Goal: Ask a question

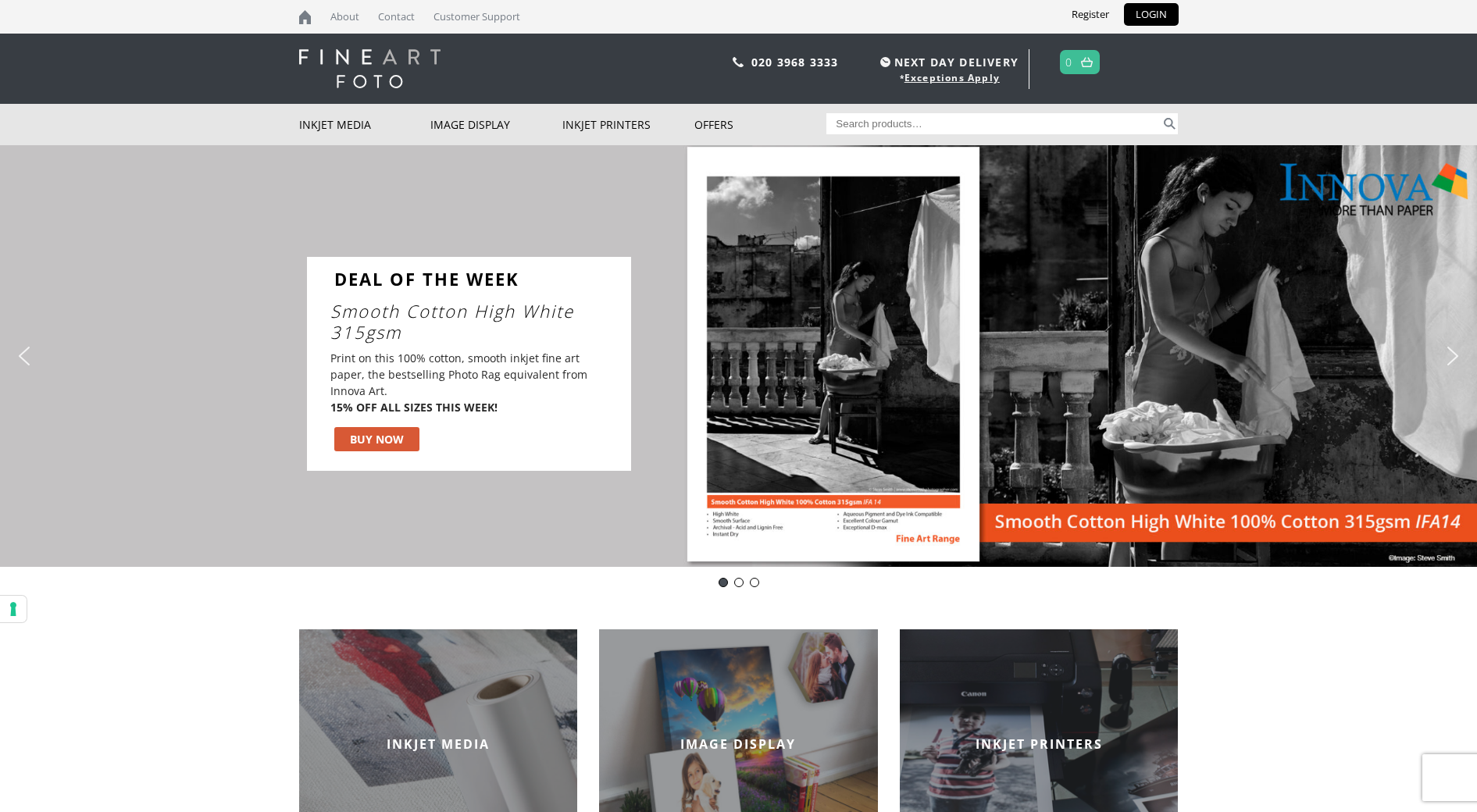
click at [918, 120] on input "Search for:" at bounding box center [993, 123] width 334 height 21
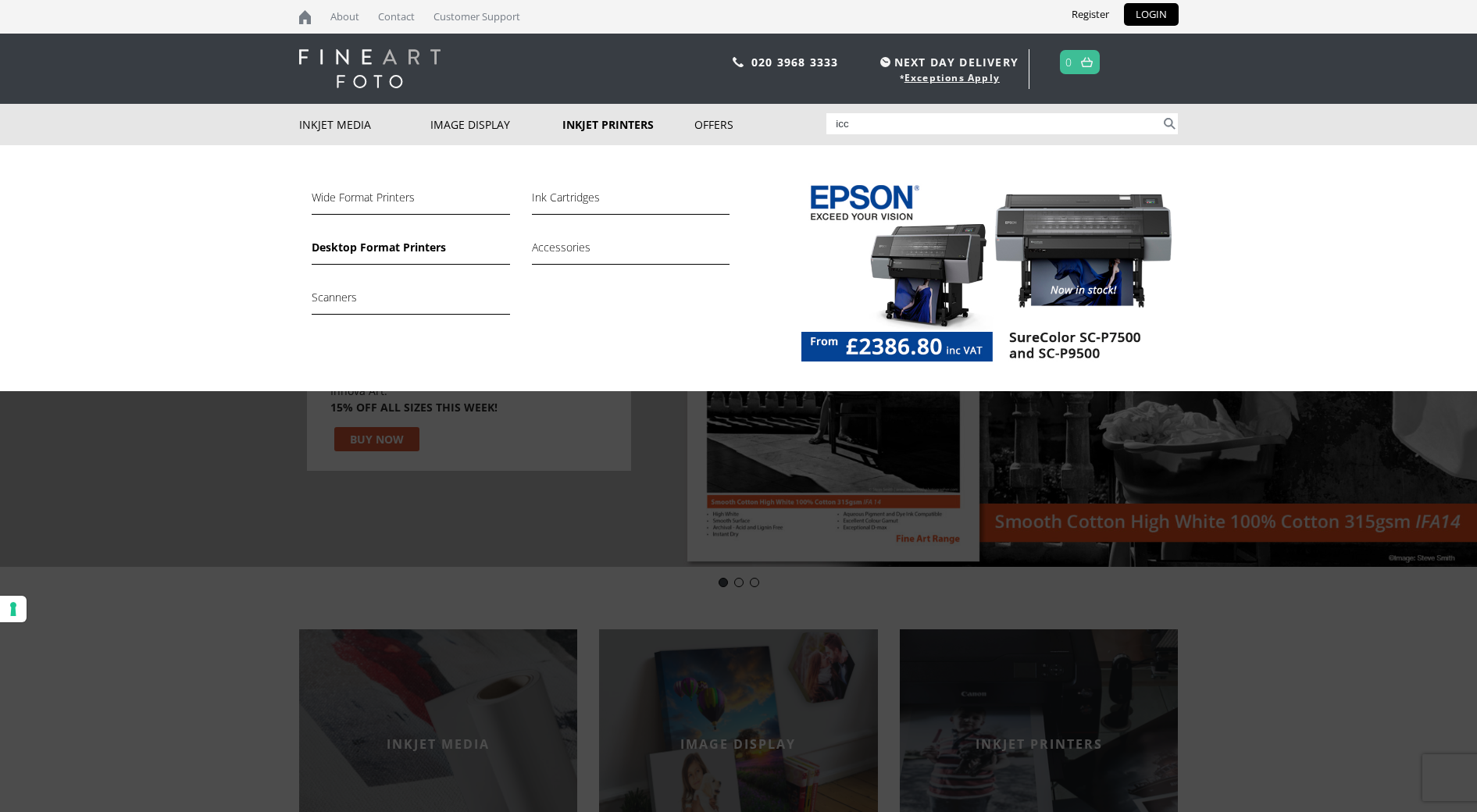
type input "icc"
click at [364, 248] on link "Desktop Format Printers" at bounding box center [410, 251] width 198 height 27
click at [413, 248] on link "Desktop Format Printers" at bounding box center [410, 251] width 198 height 27
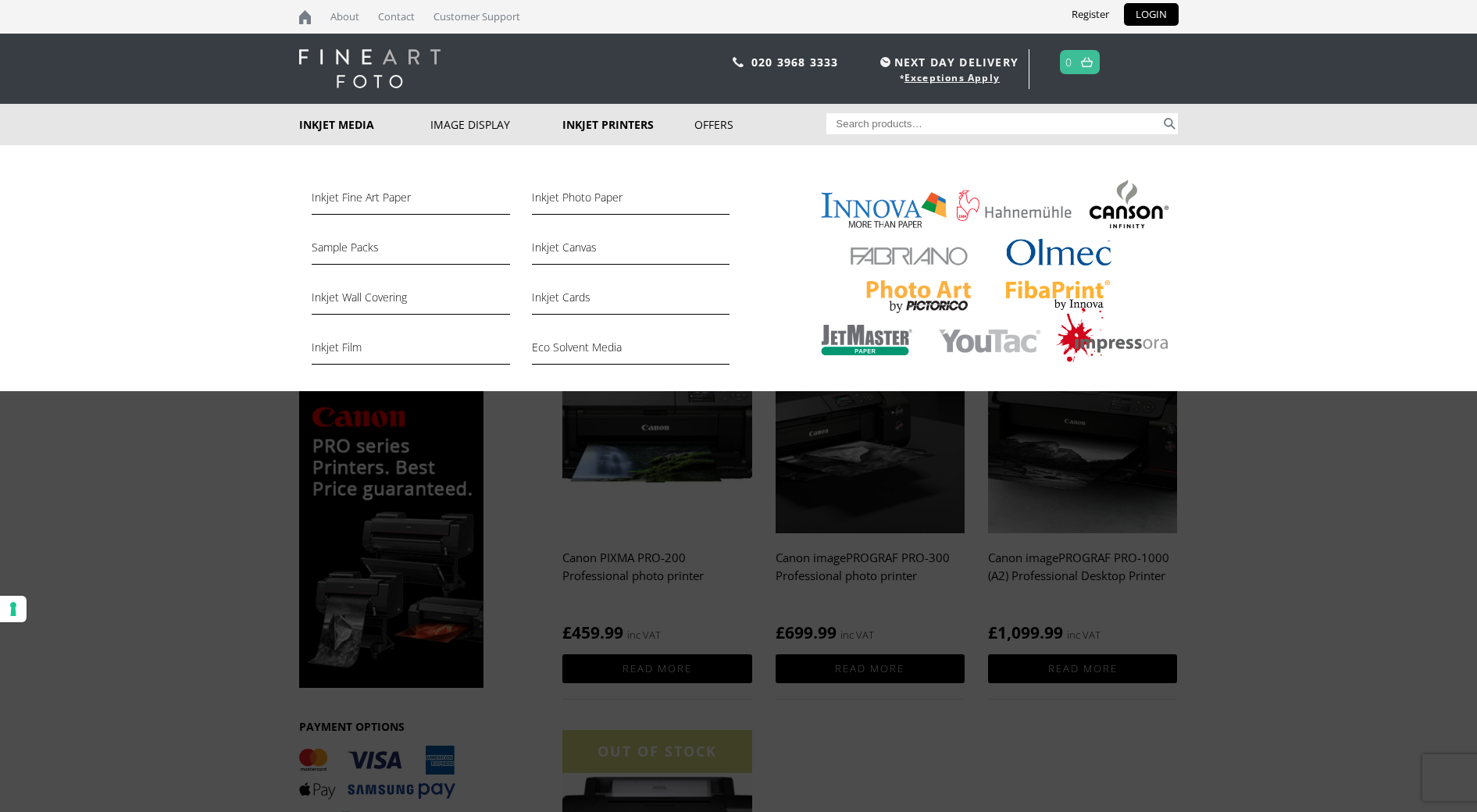
click at [342, 123] on link "Inkjet Media" at bounding box center [365, 124] width 132 height 41
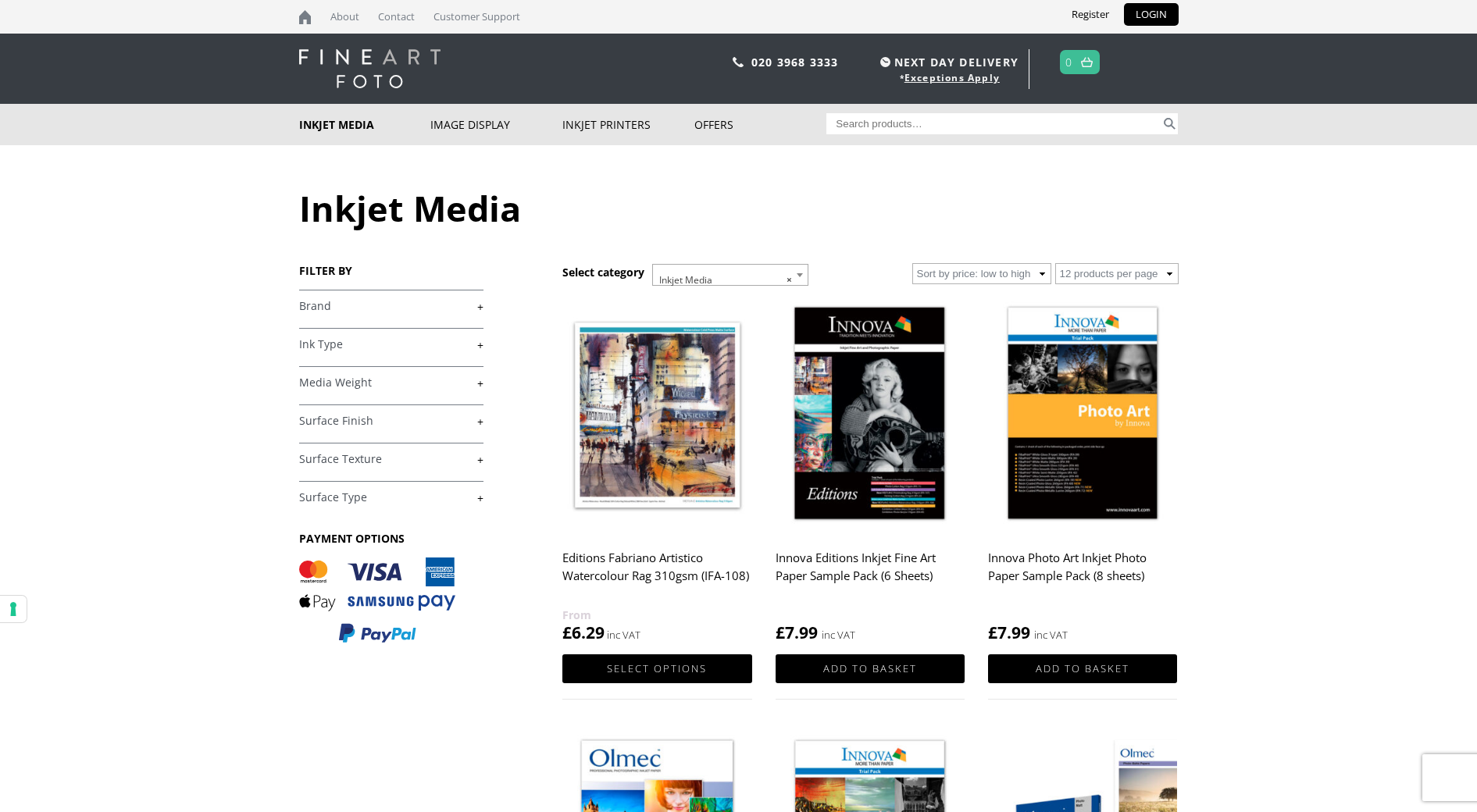
click at [874, 126] on input "Search for:" at bounding box center [993, 123] width 334 height 21
type input "icc profiles"
click at [1169, 123] on button "Search" at bounding box center [1169, 123] width 18 height 21
click at [1174, 124] on button "Search" at bounding box center [1169, 123] width 18 height 21
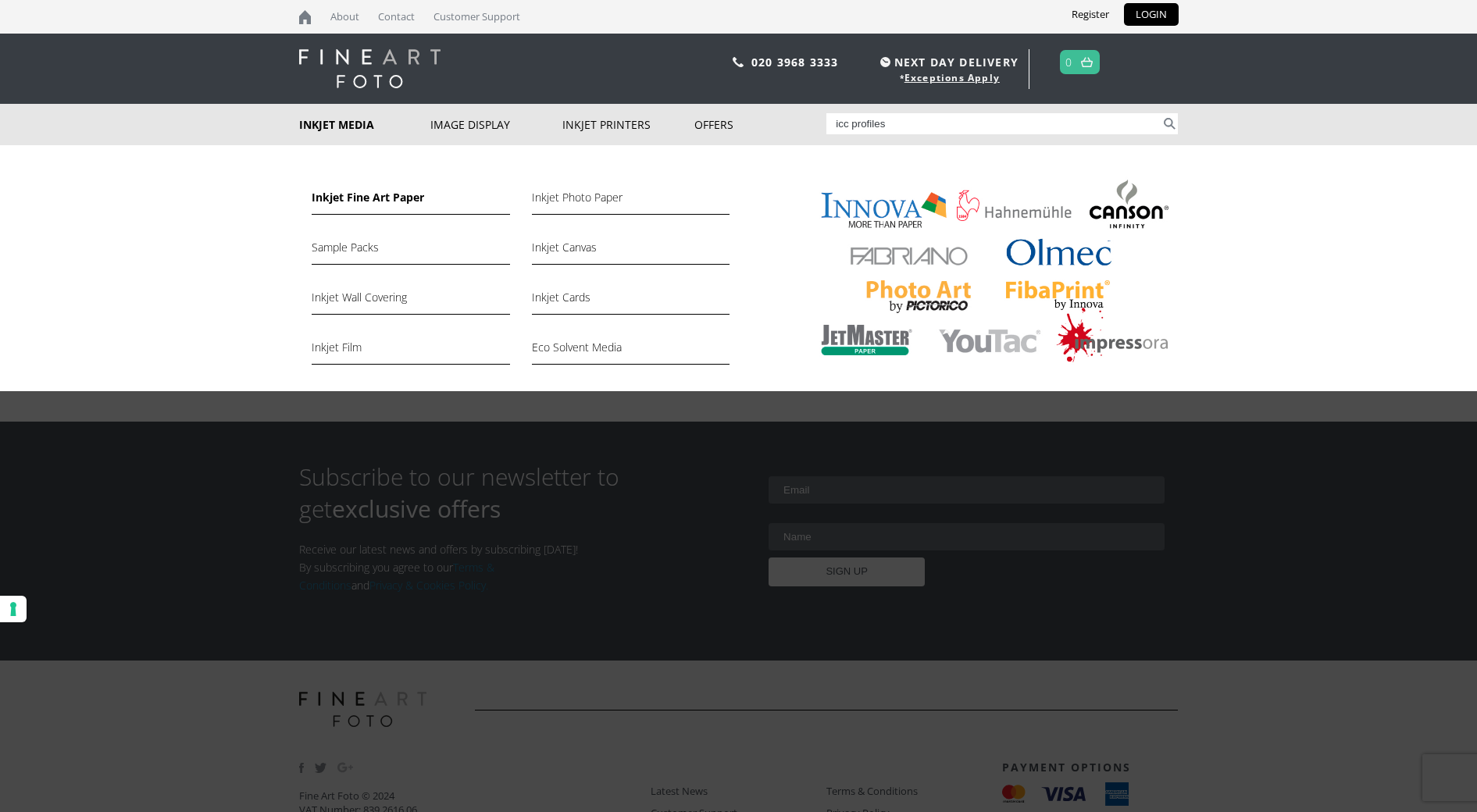
click at [364, 194] on link "Inkjet Fine Art Paper" at bounding box center [410, 201] width 198 height 27
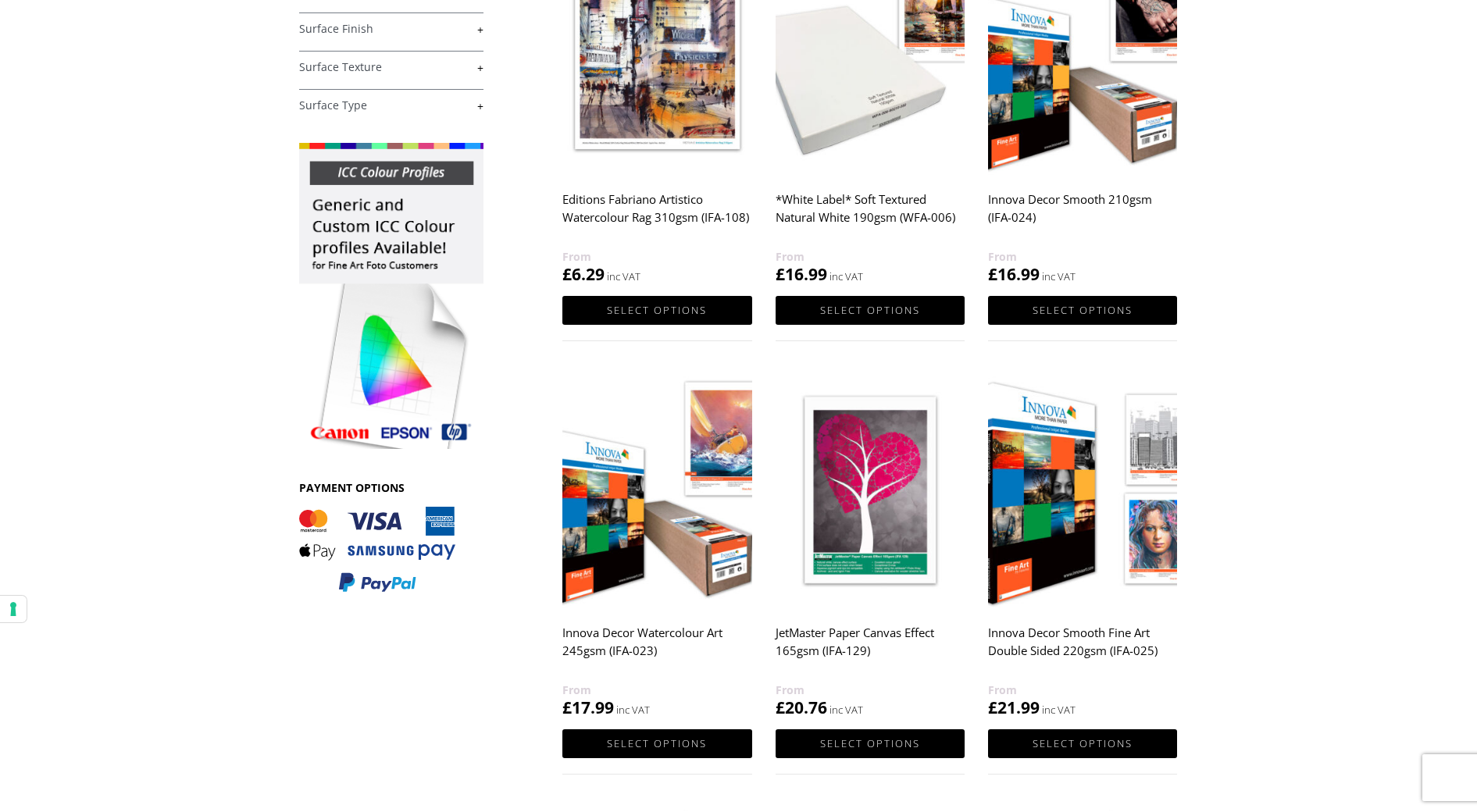
scroll to position [391, 0]
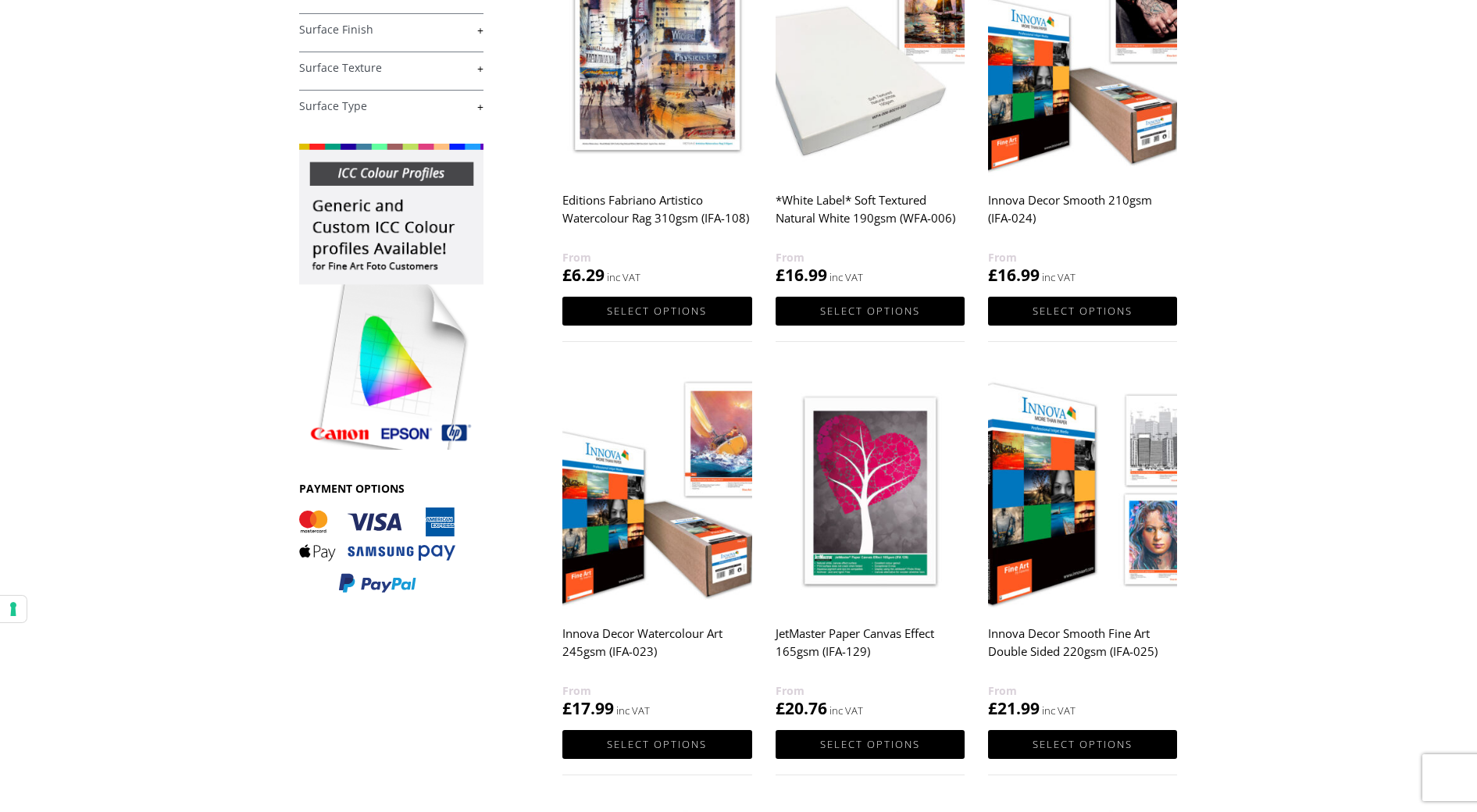
click at [406, 235] on img at bounding box center [391, 296] width 184 height 306
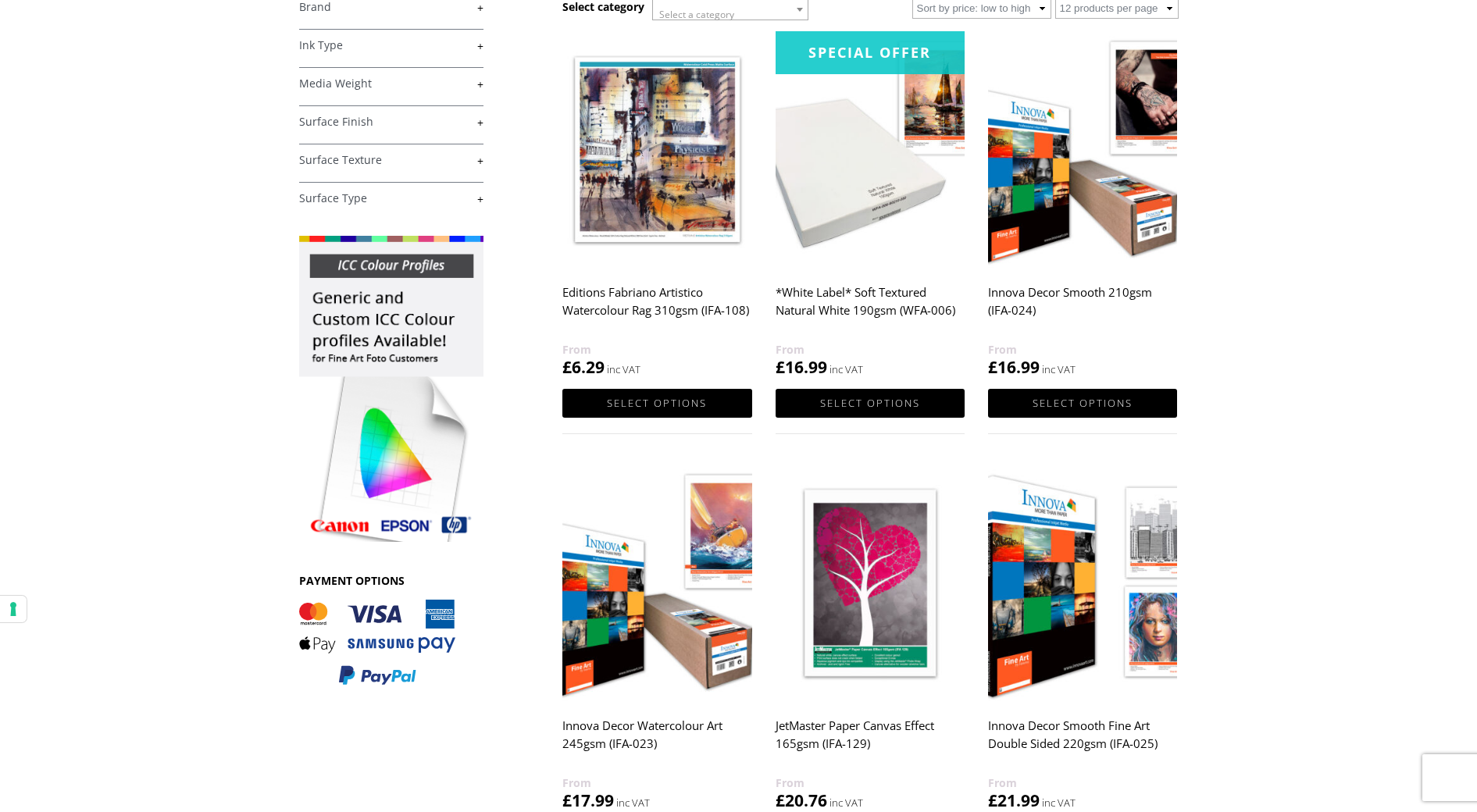
scroll to position [273, 0]
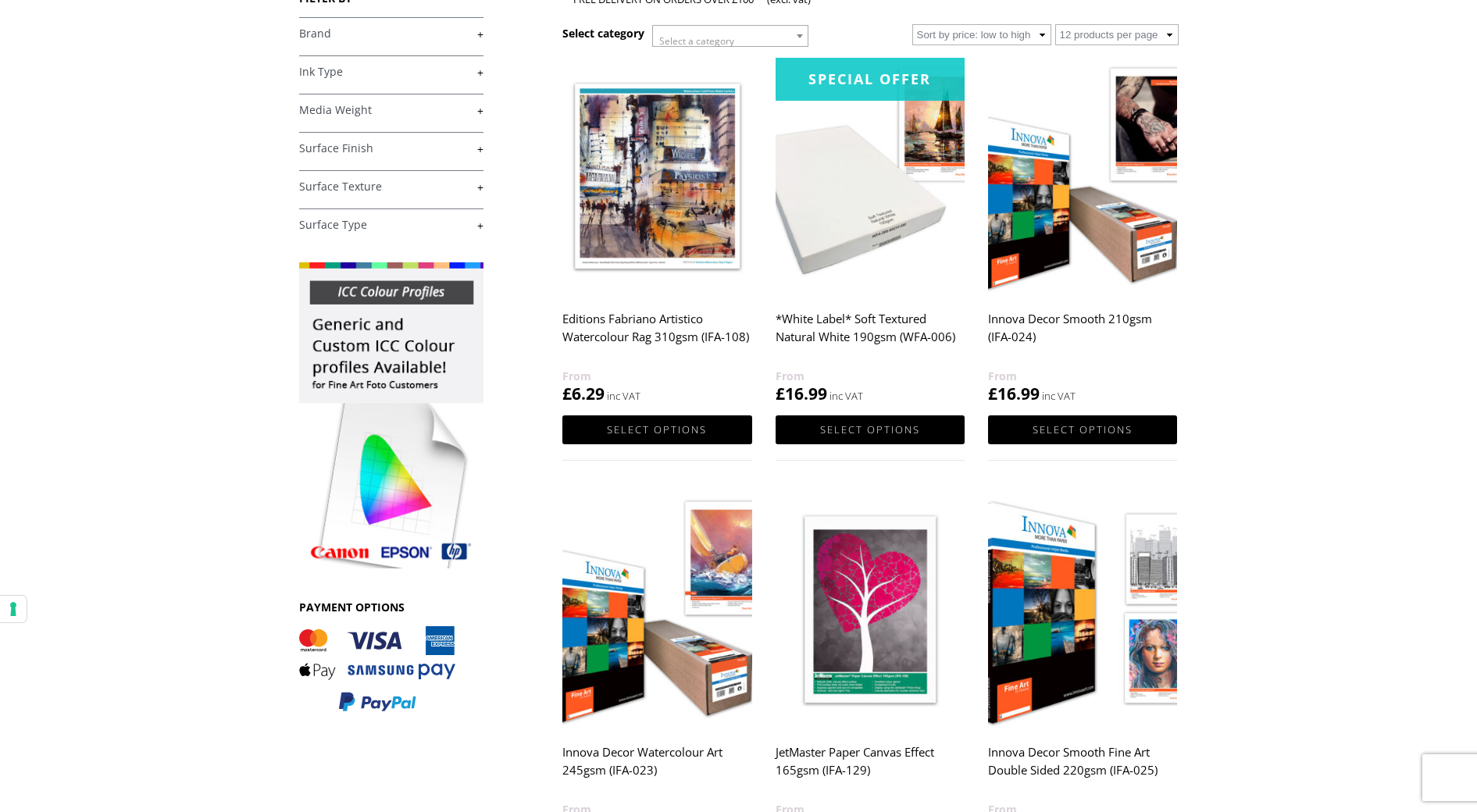
click at [388, 341] on img at bounding box center [391, 414] width 184 height 306
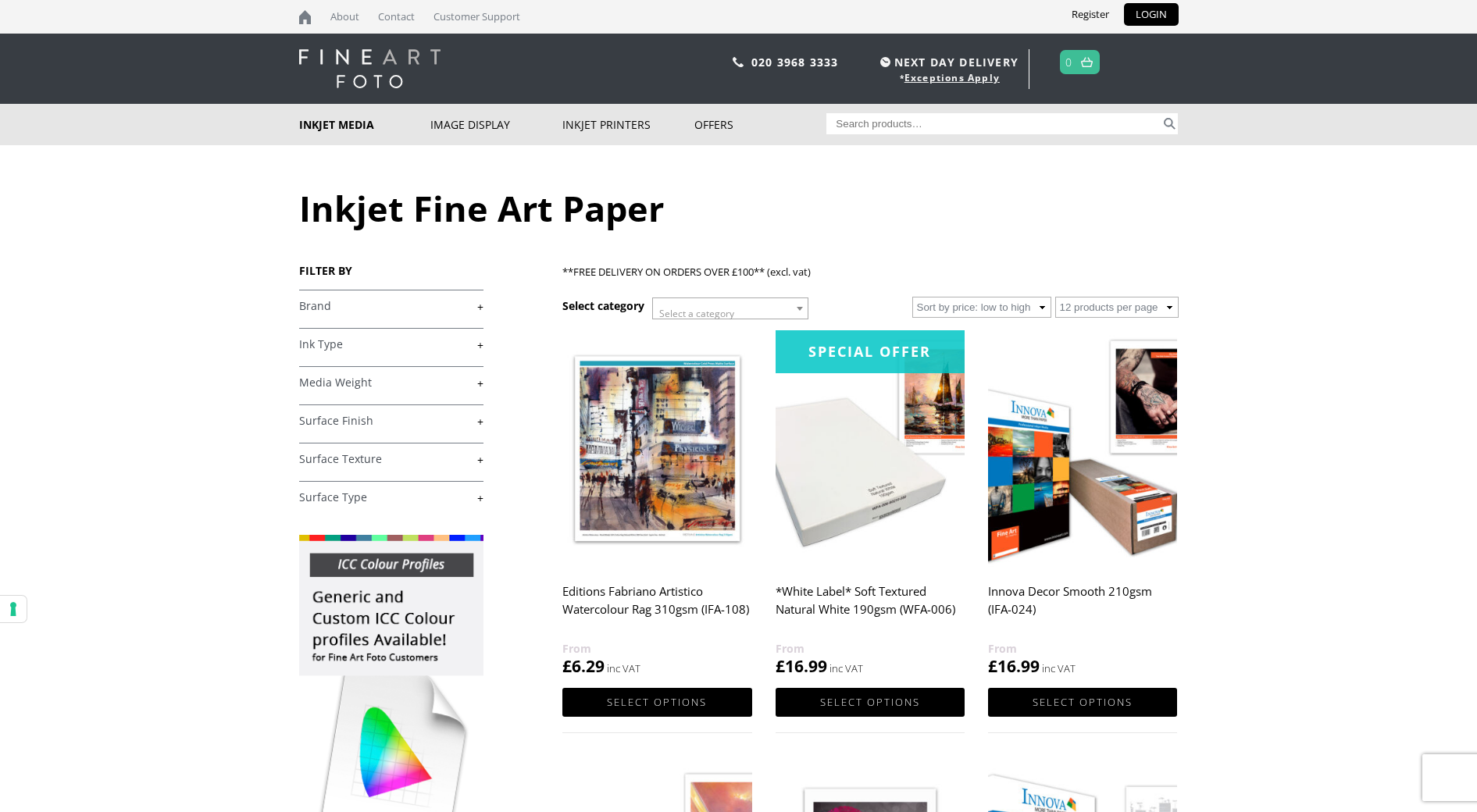
scroll to position [0, 0]
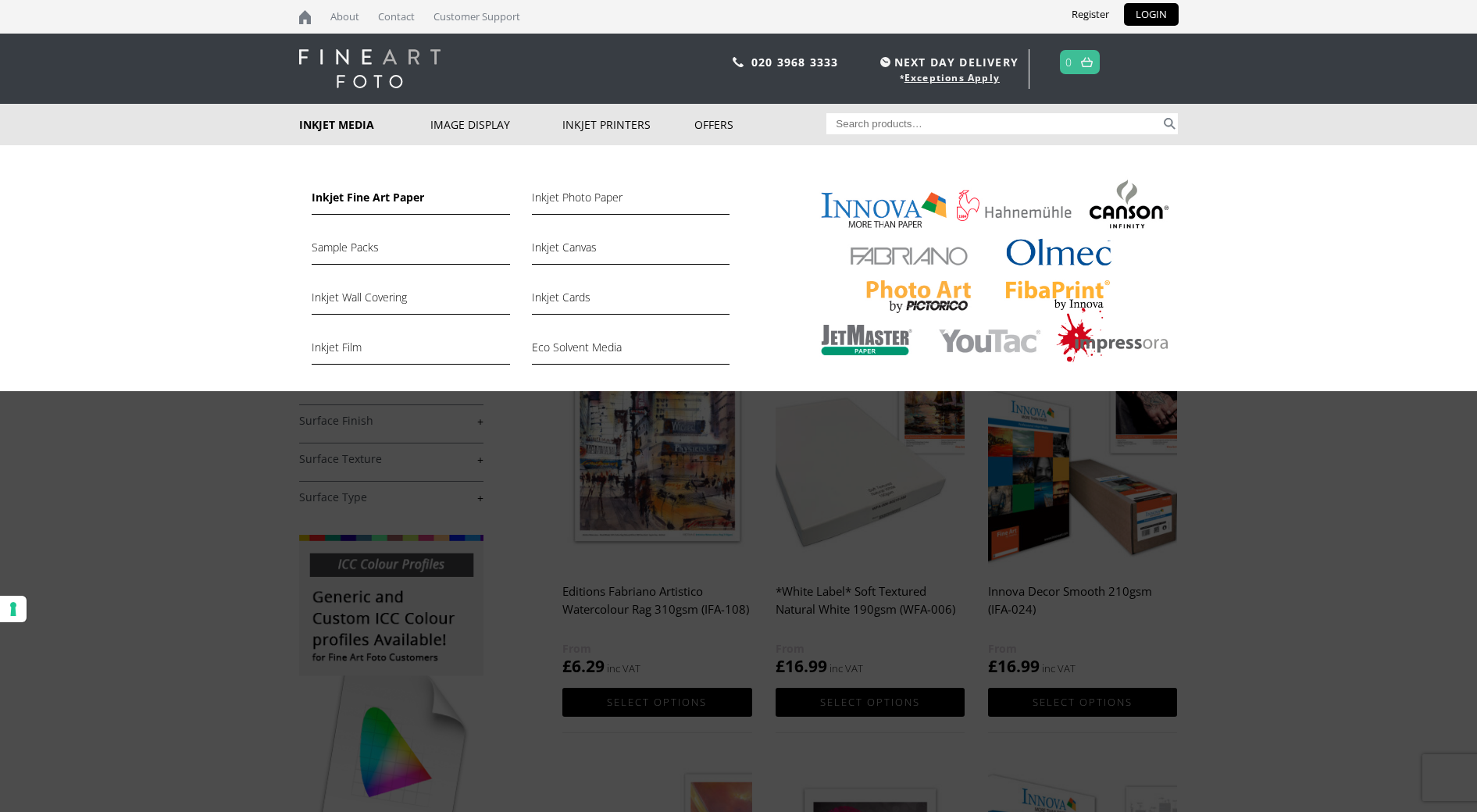
click at [371, 123] on link "Inkjet Media" at bounding box center [365, 124] width 132 height 41
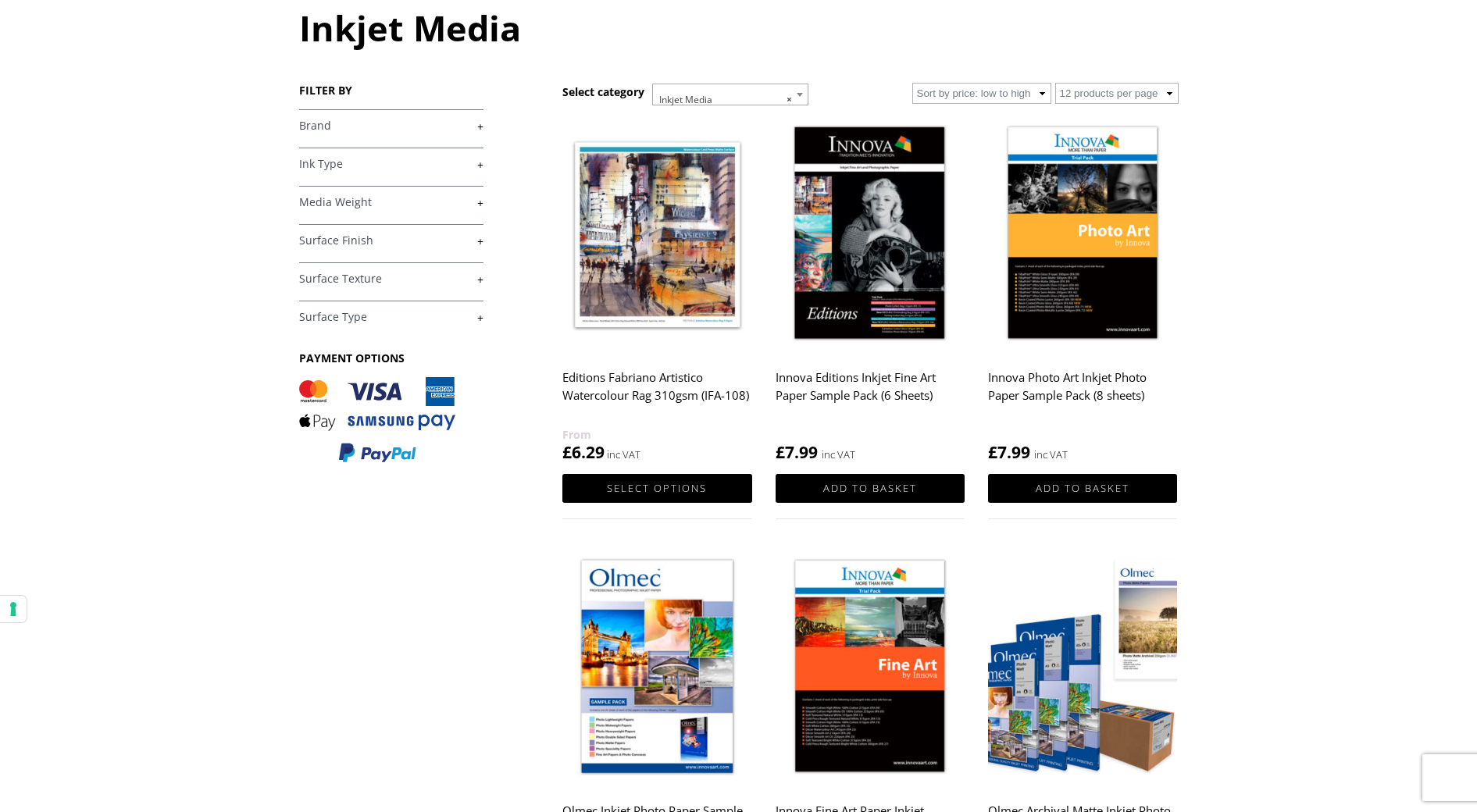
scroll to position [220, 0]
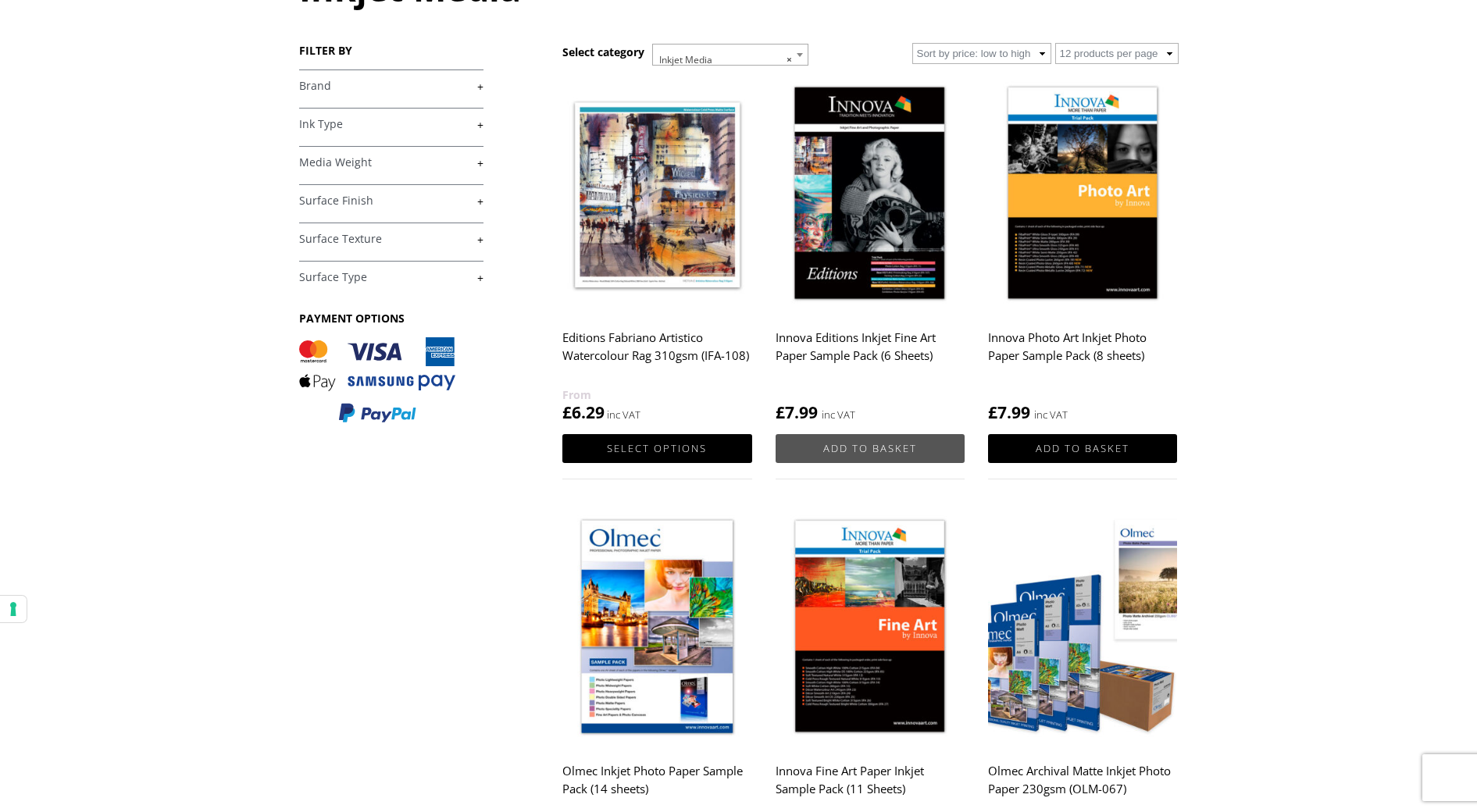
click at [847, 443] on link "Add to basket" at bounding box center [869, 448] width 189 height 29
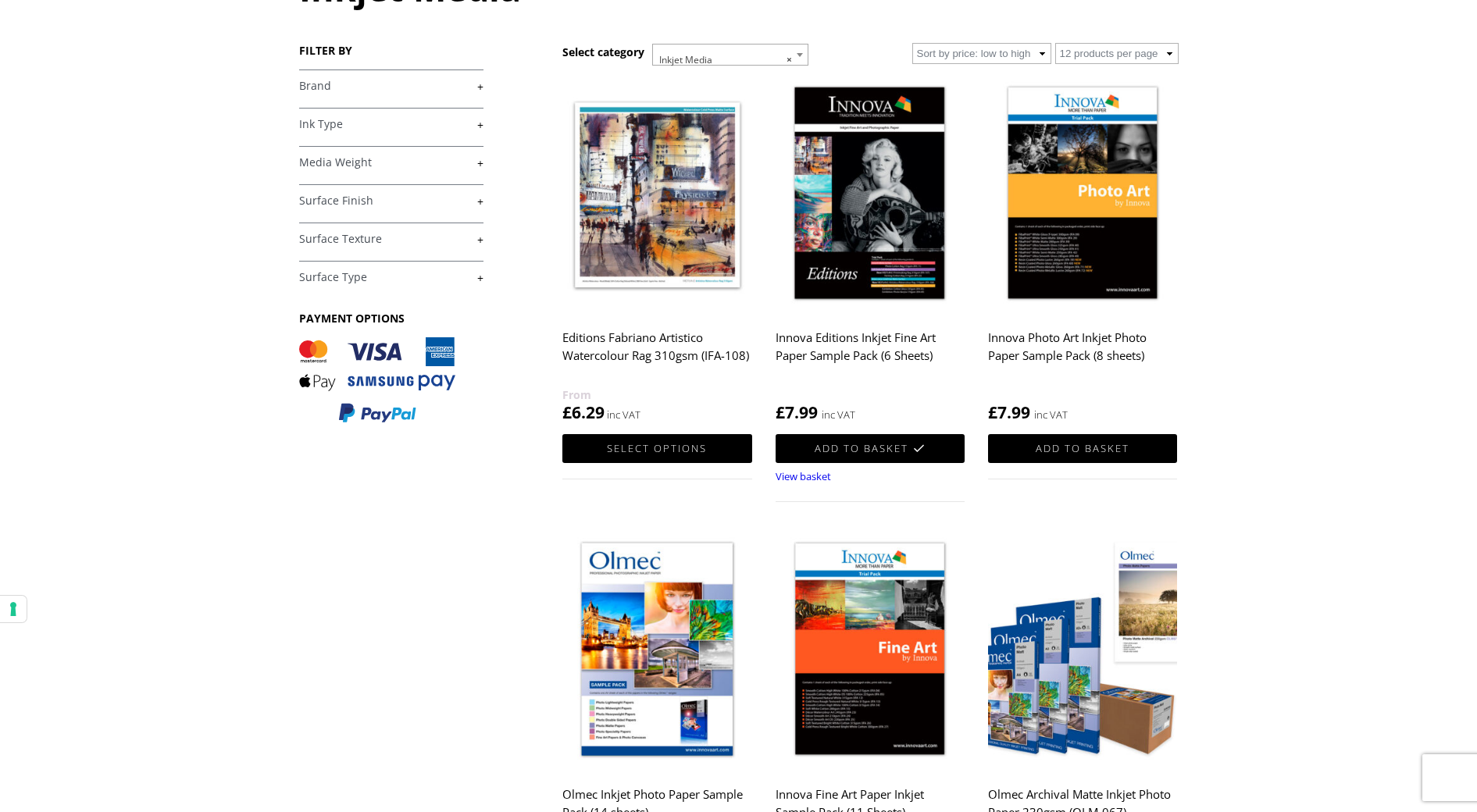
click at [879, 271] on img at bounding box center [869, 195] width 189 height 236
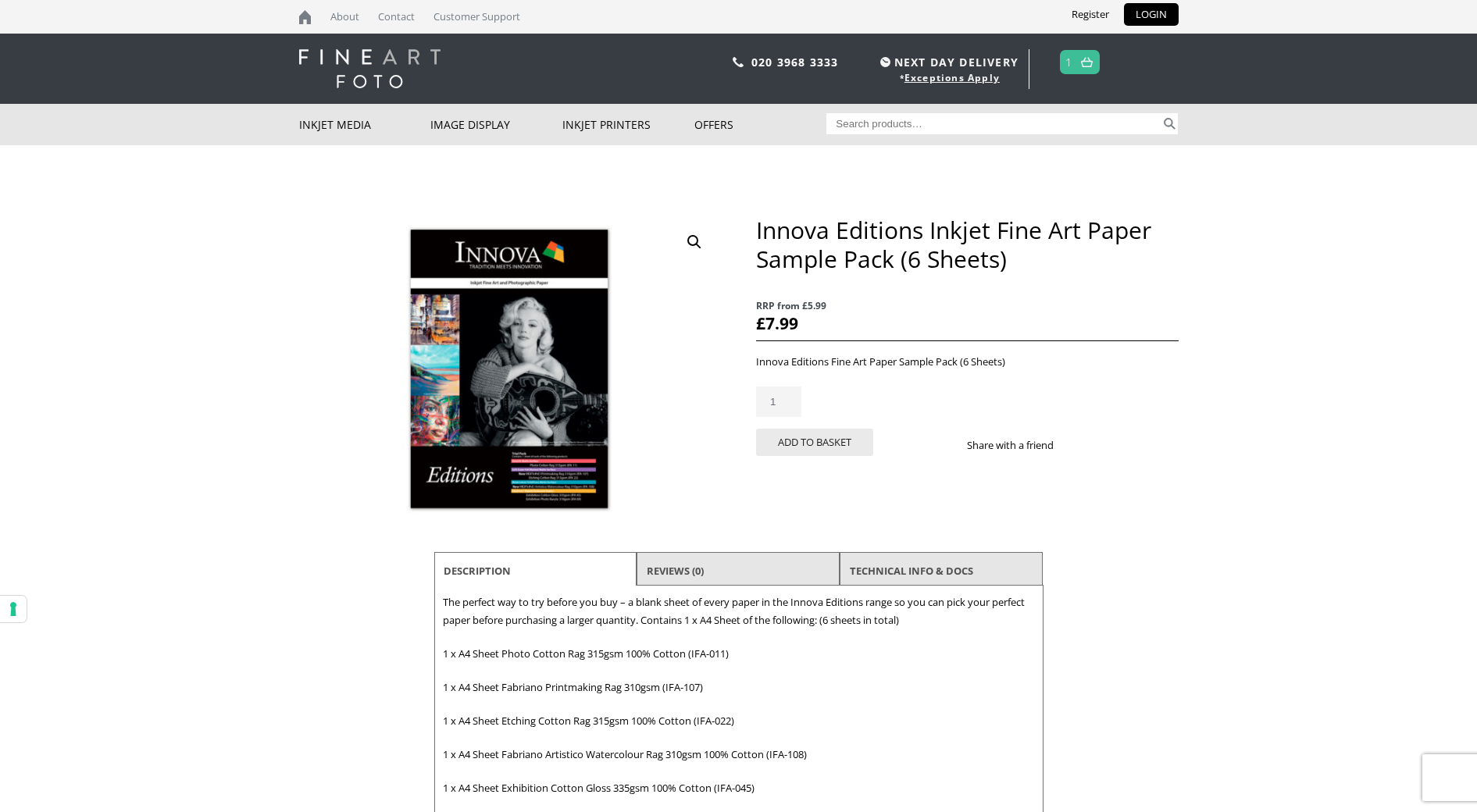
click at [1077, 59] on link at bounding box center [1087, 62] width 20 height 23
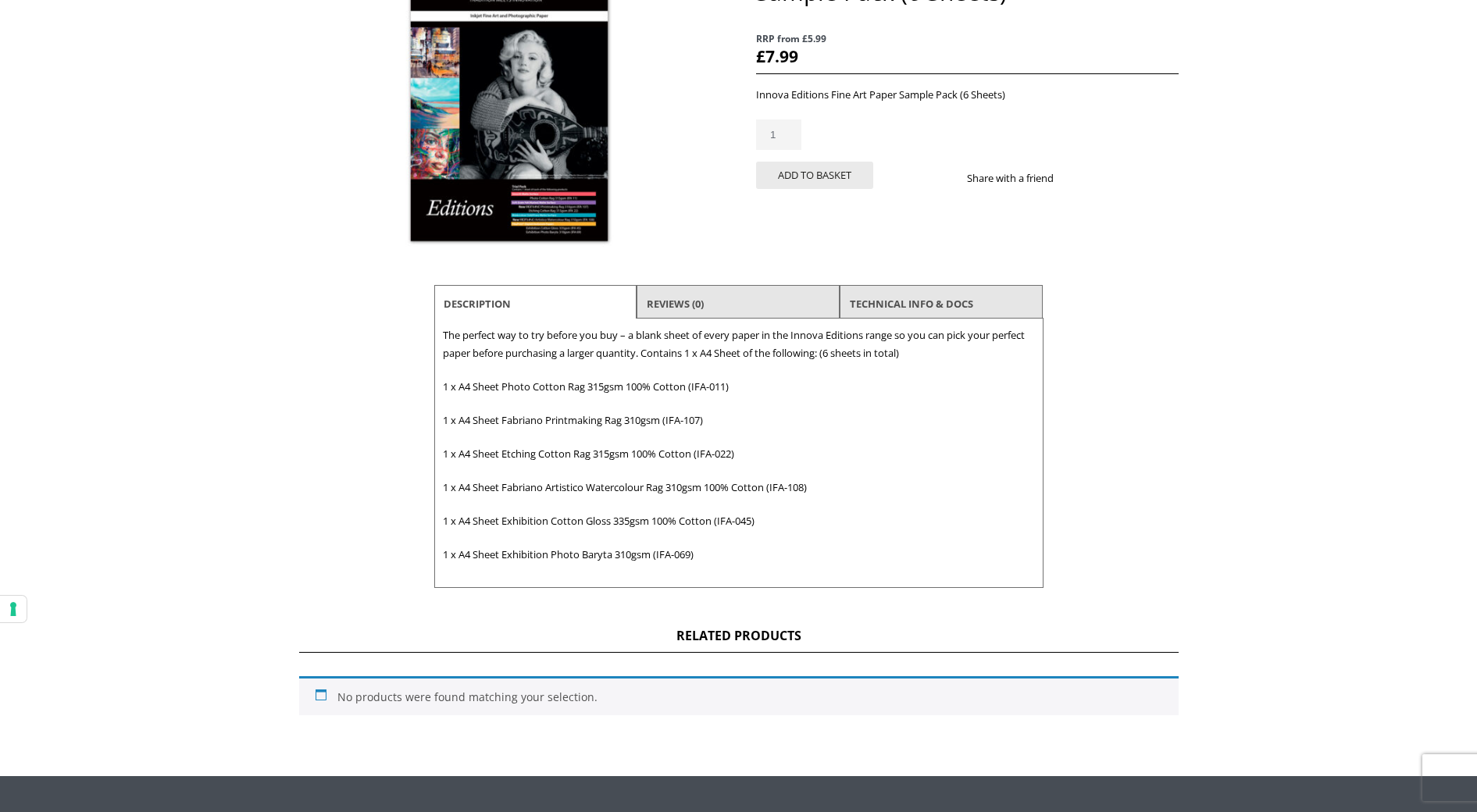
scroll to position [184, 0]
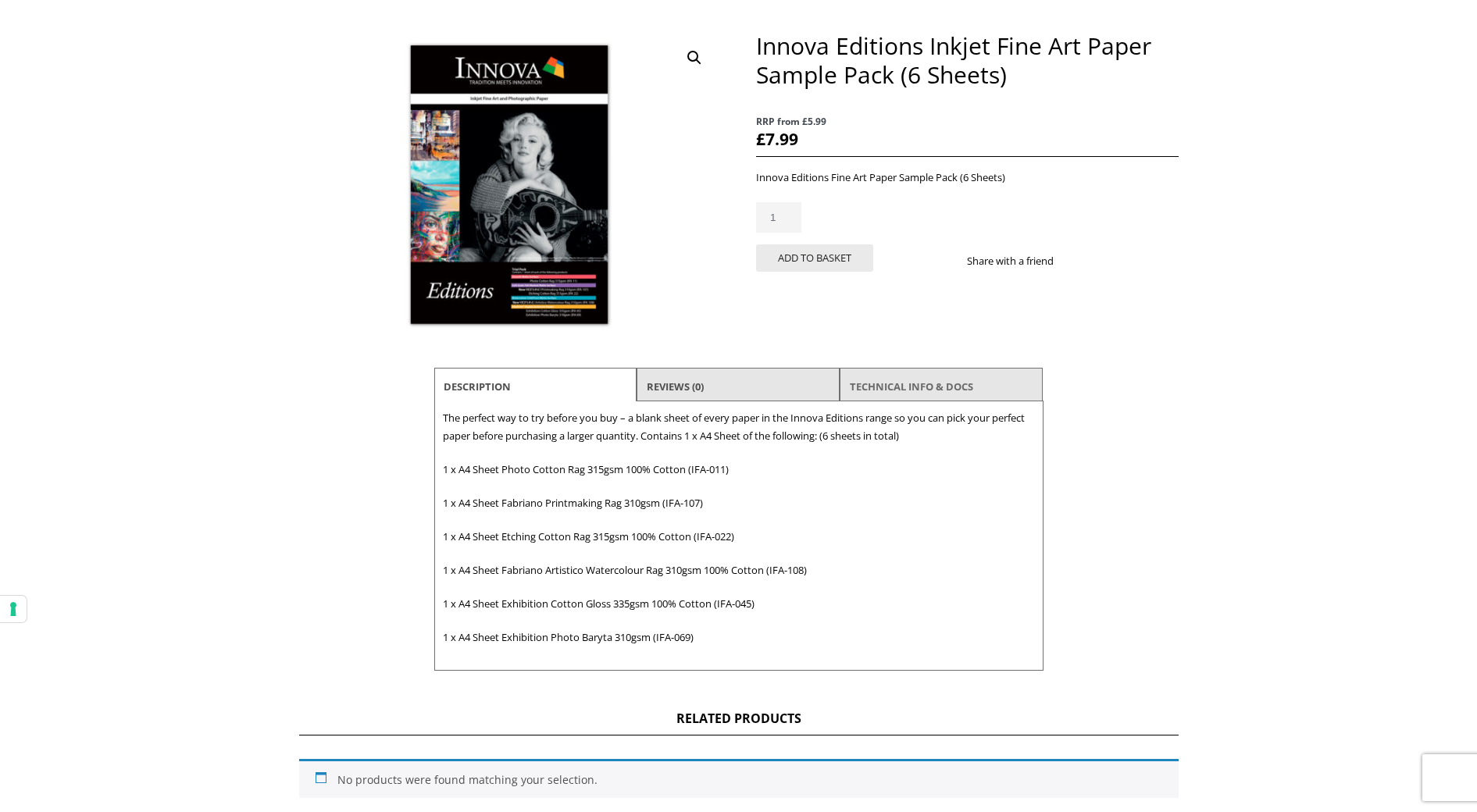
click at [929, 388] on link "TECHNICAL INFO & DOCS" at bounding box center [911, 386] width 123 height 29
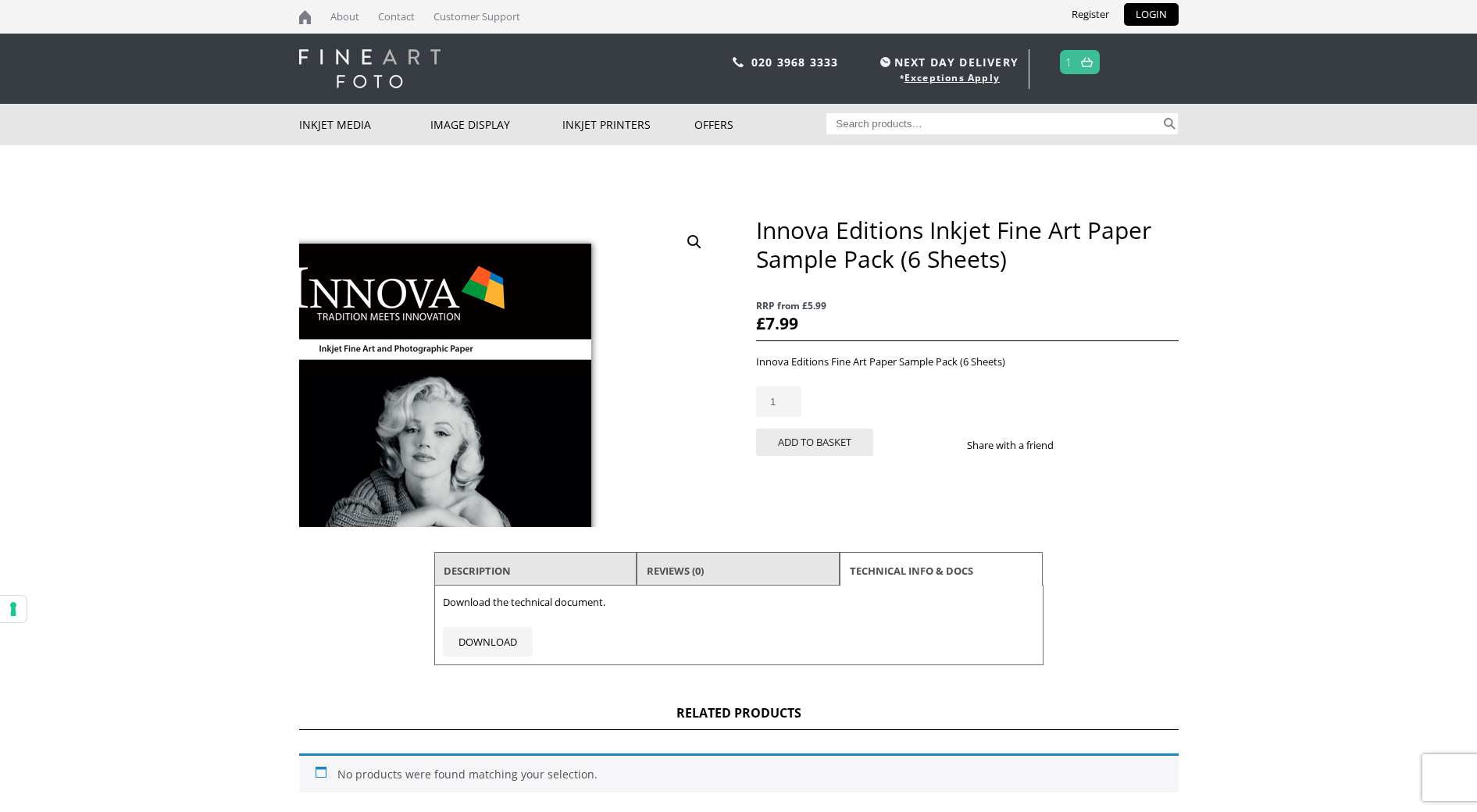
scroll to position [0, 0]
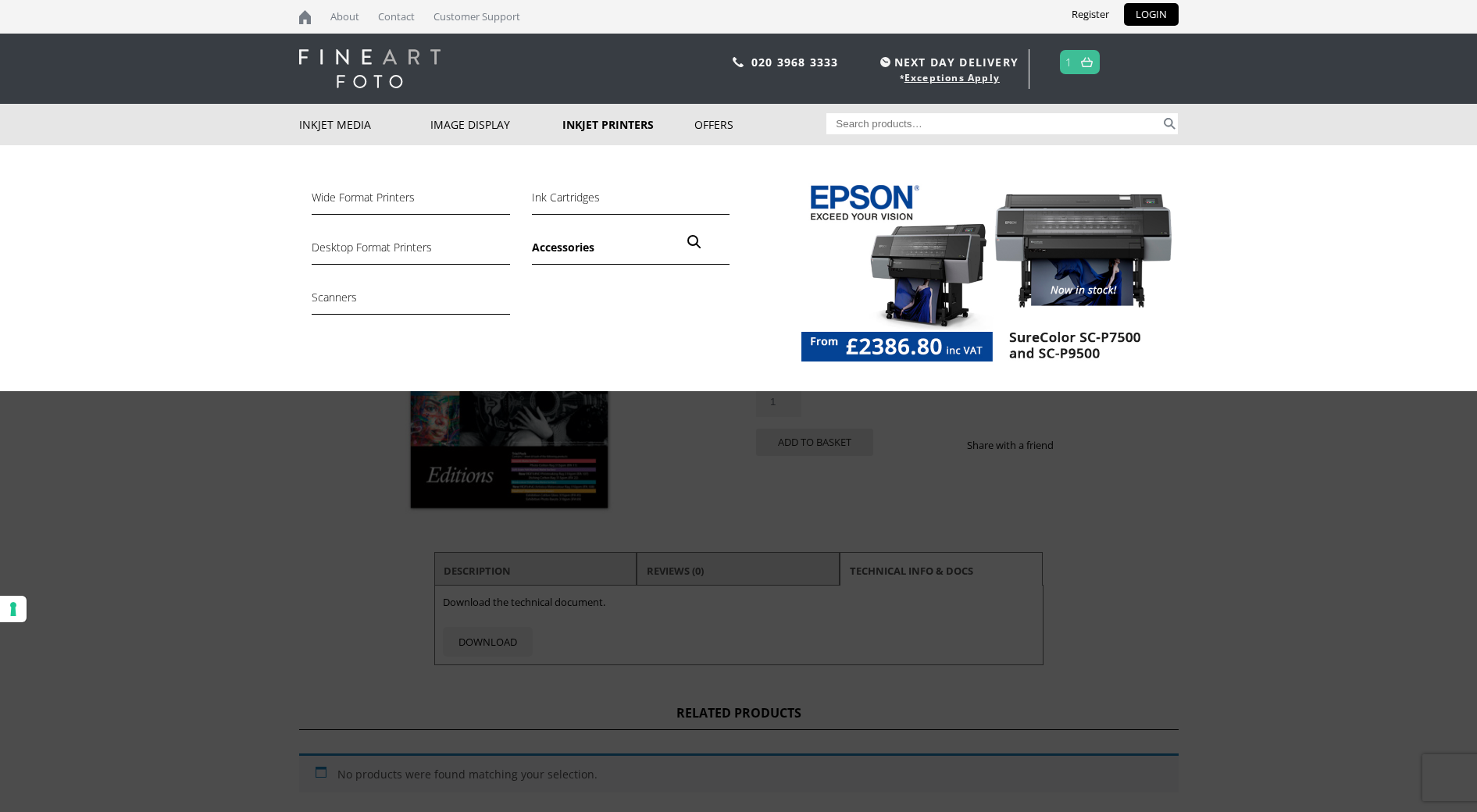
click at [558, 249] on link "Accessories" at bounding box center [630, 251] width 198 height 27
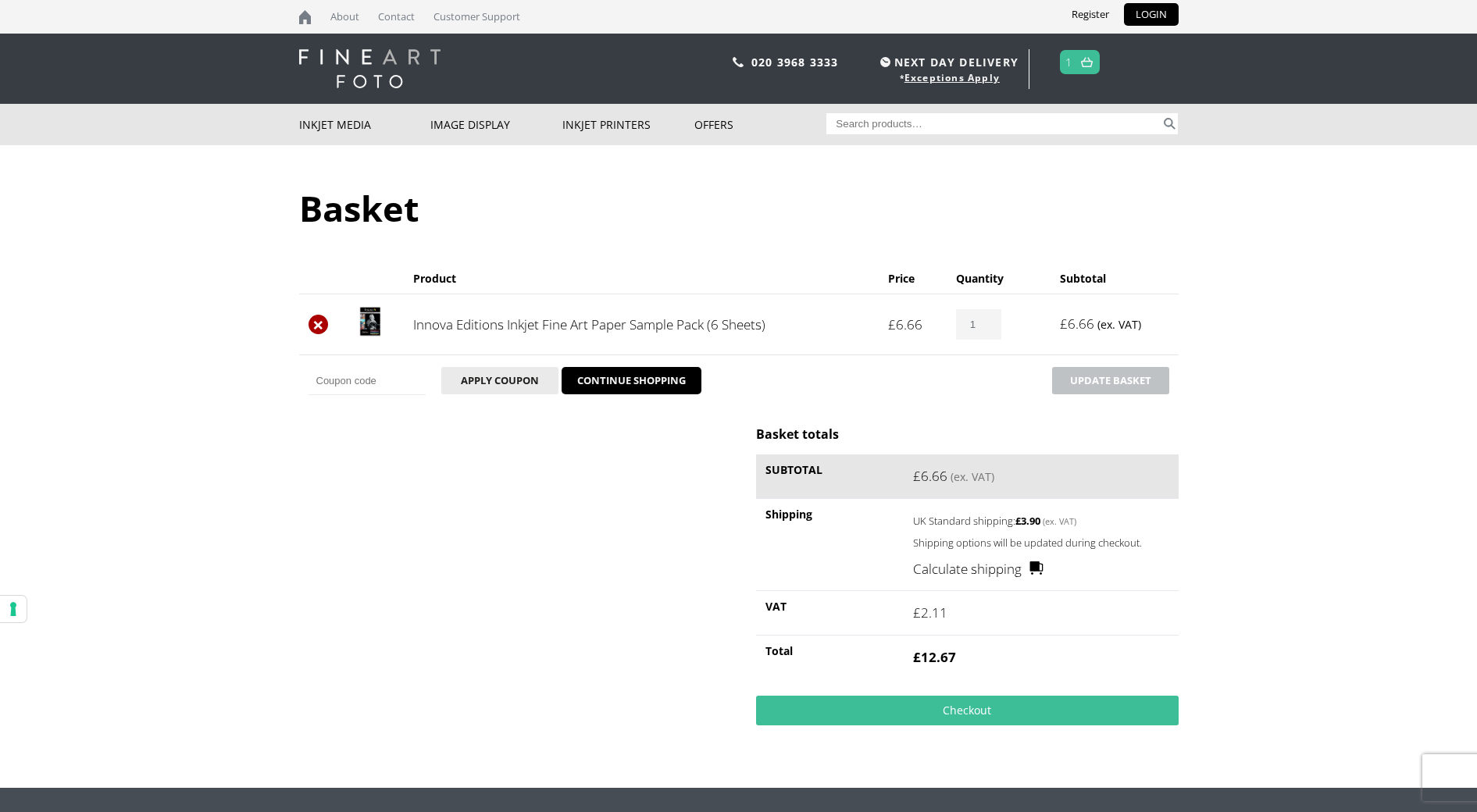
click at [319, 326] on link "×" at bounding box center [318, 325] width 21 height 21
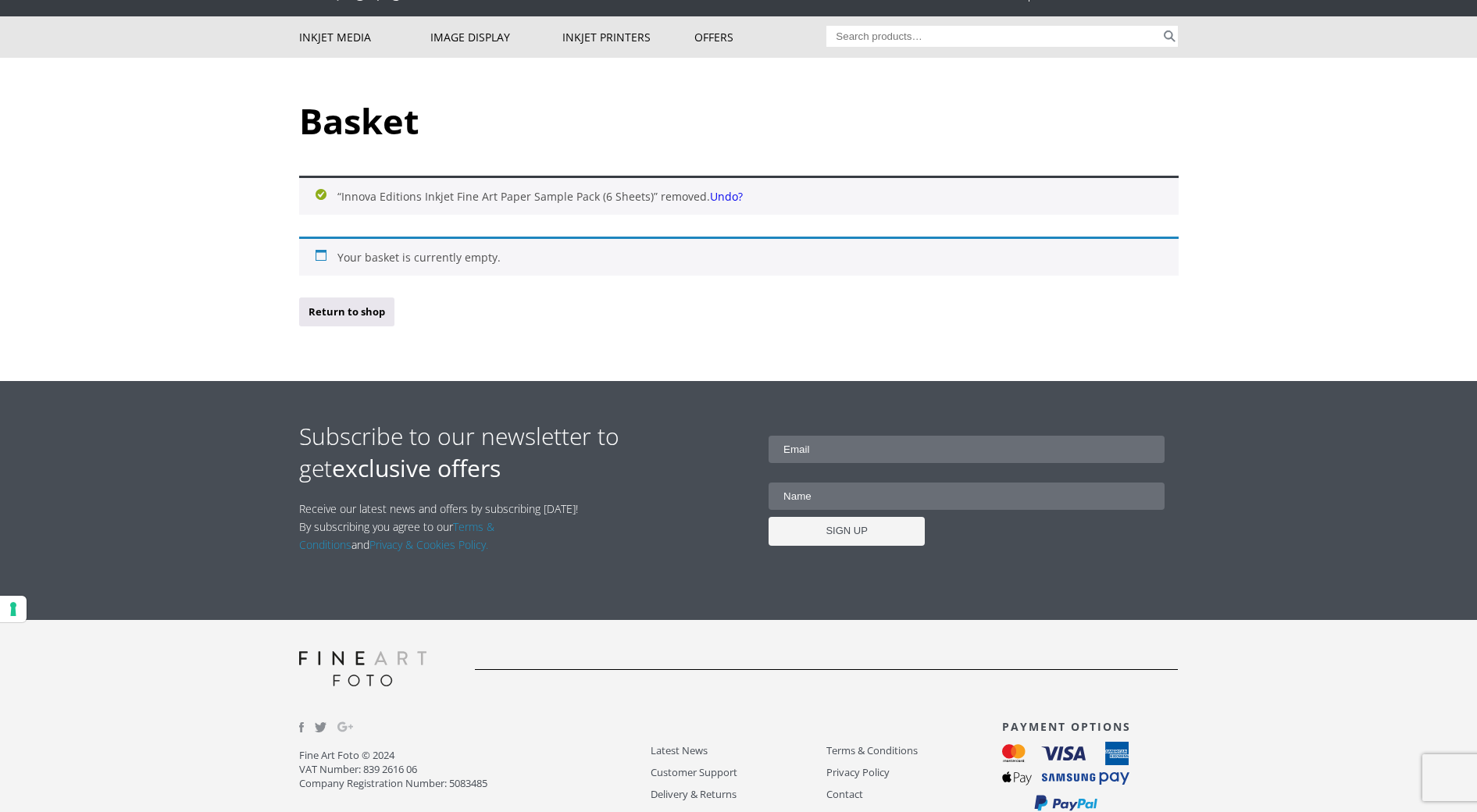
scroll to position [120, 0]
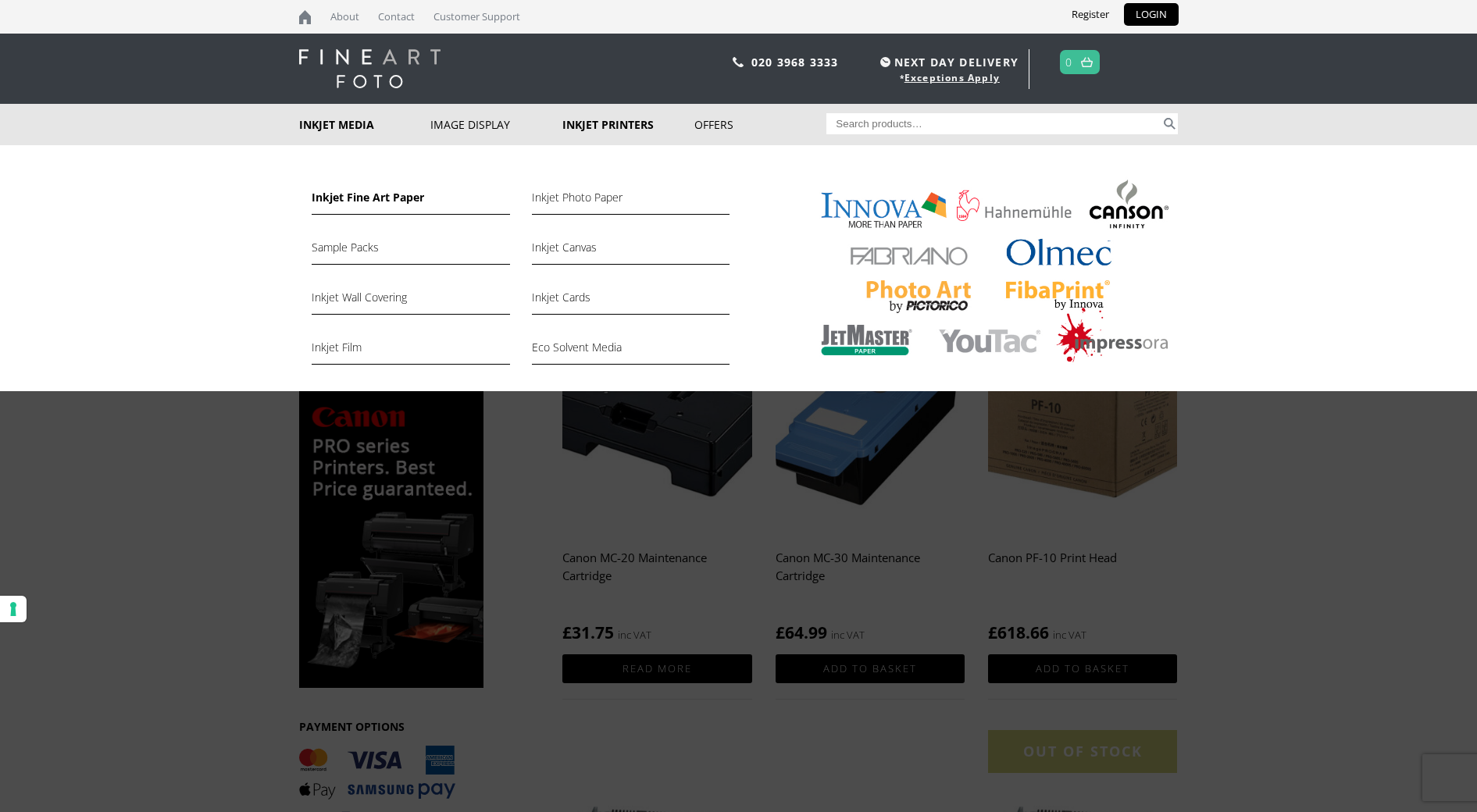
click at [351, 196] on link "Inkjet Fine Art Paper" at bounding box center [410, 201] width 198 height 27
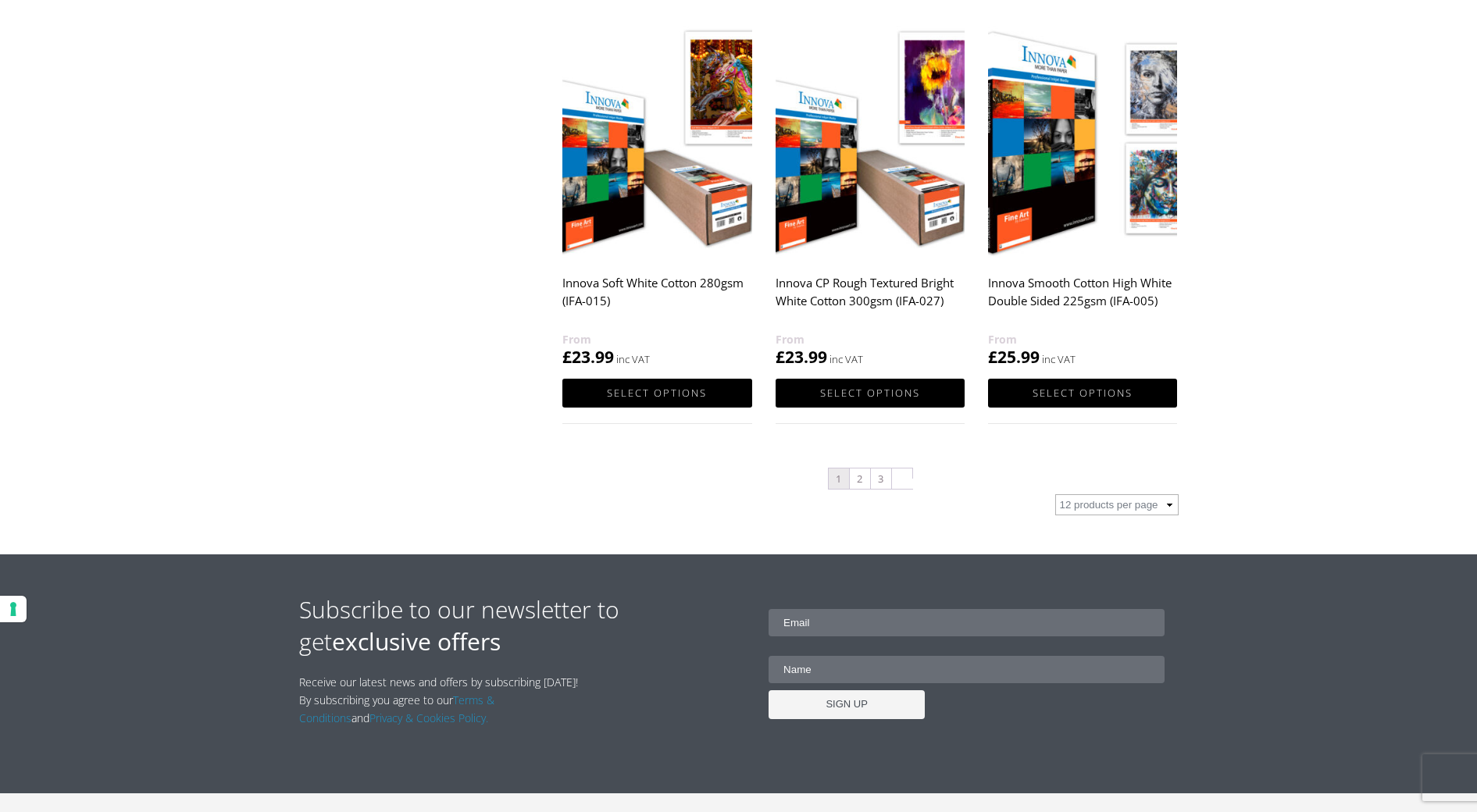
scroll to position [1530, 1]
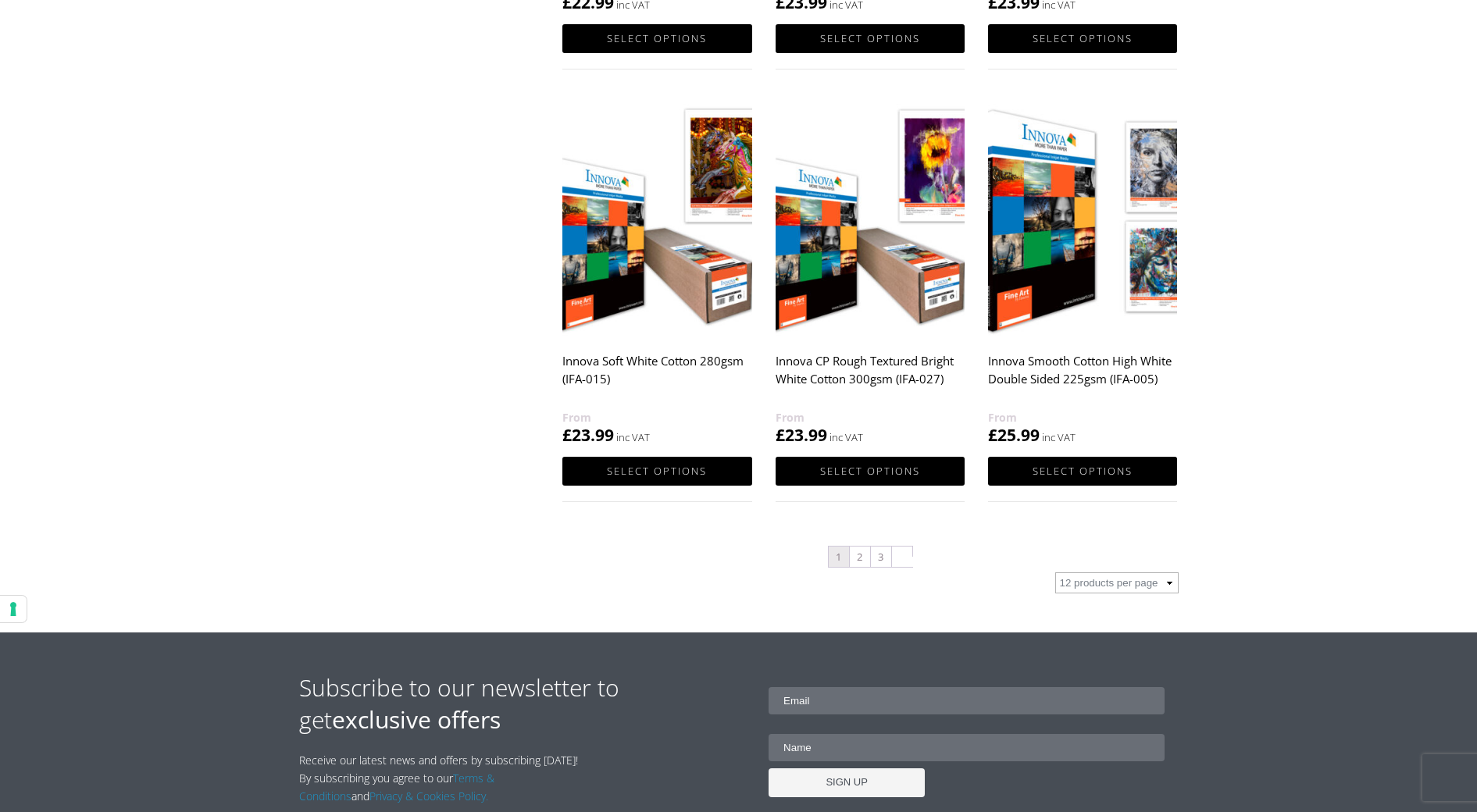
click at [833, 304] on img at bounding box center [869, 218] width 189 height 236
click at [861, 548] on link "2" at bounding box center [860, 556] width 21 height 21
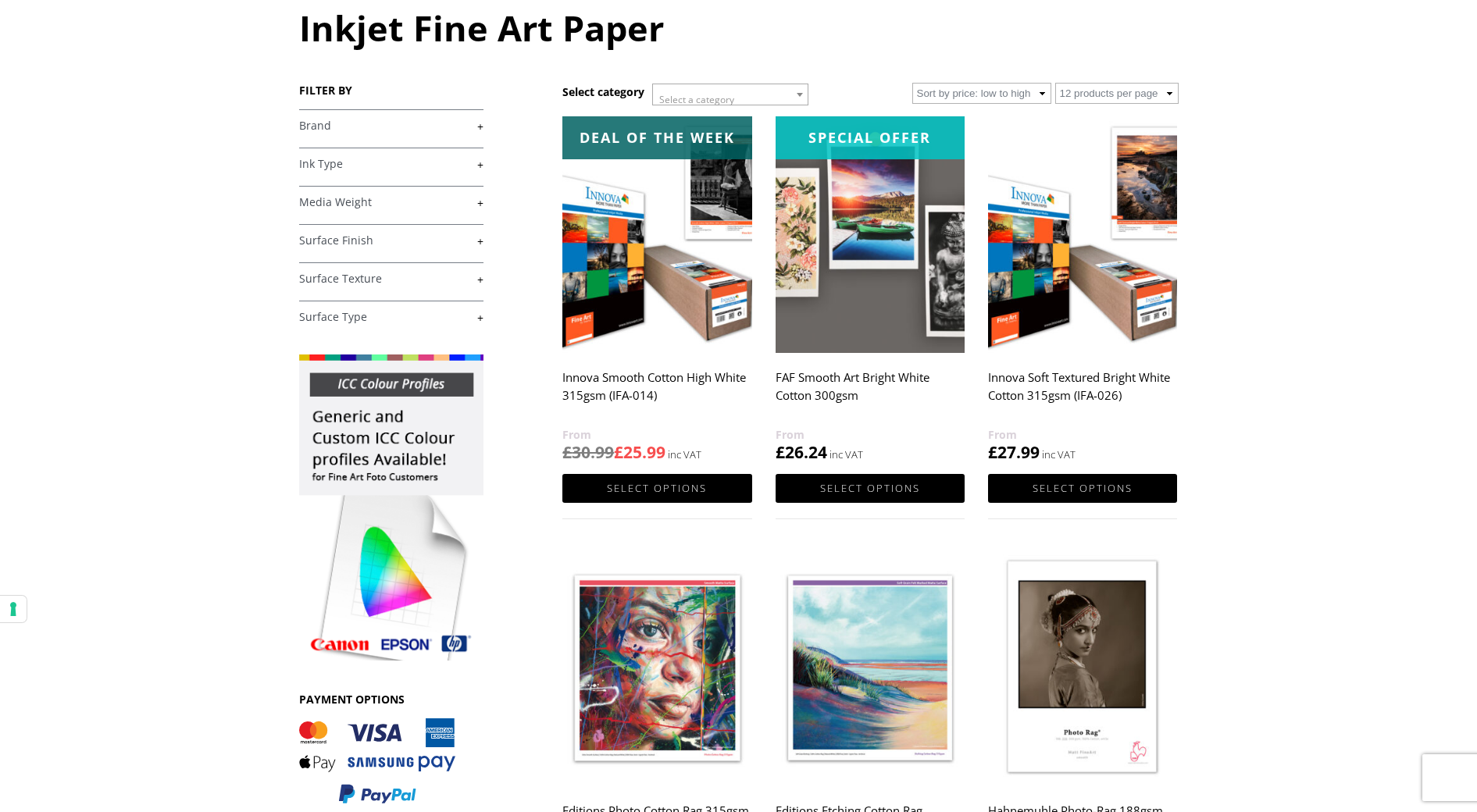
scroll to position [182, 0]
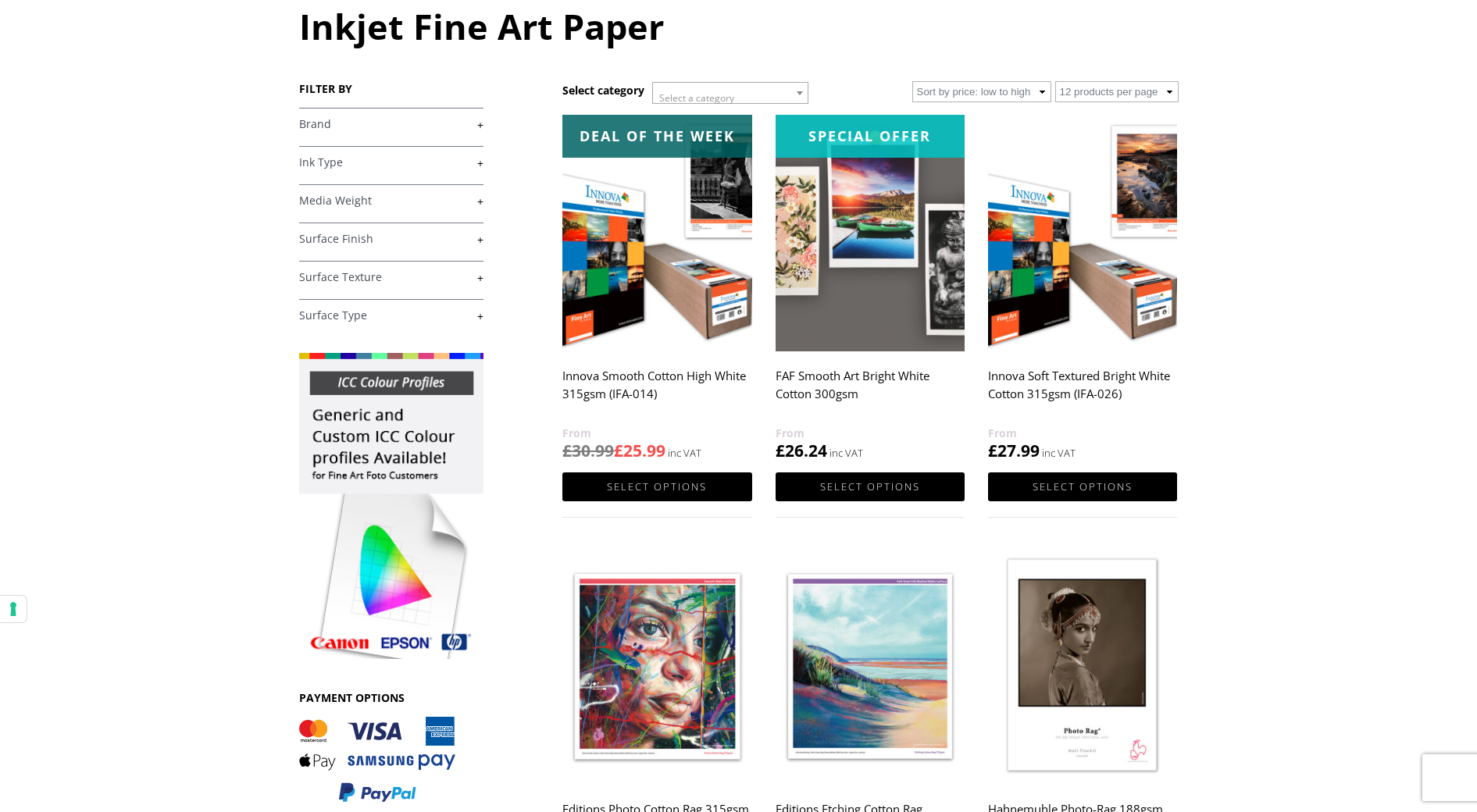
click at [422, 425] on img at bounding box center [391, 505] width 184 height 306
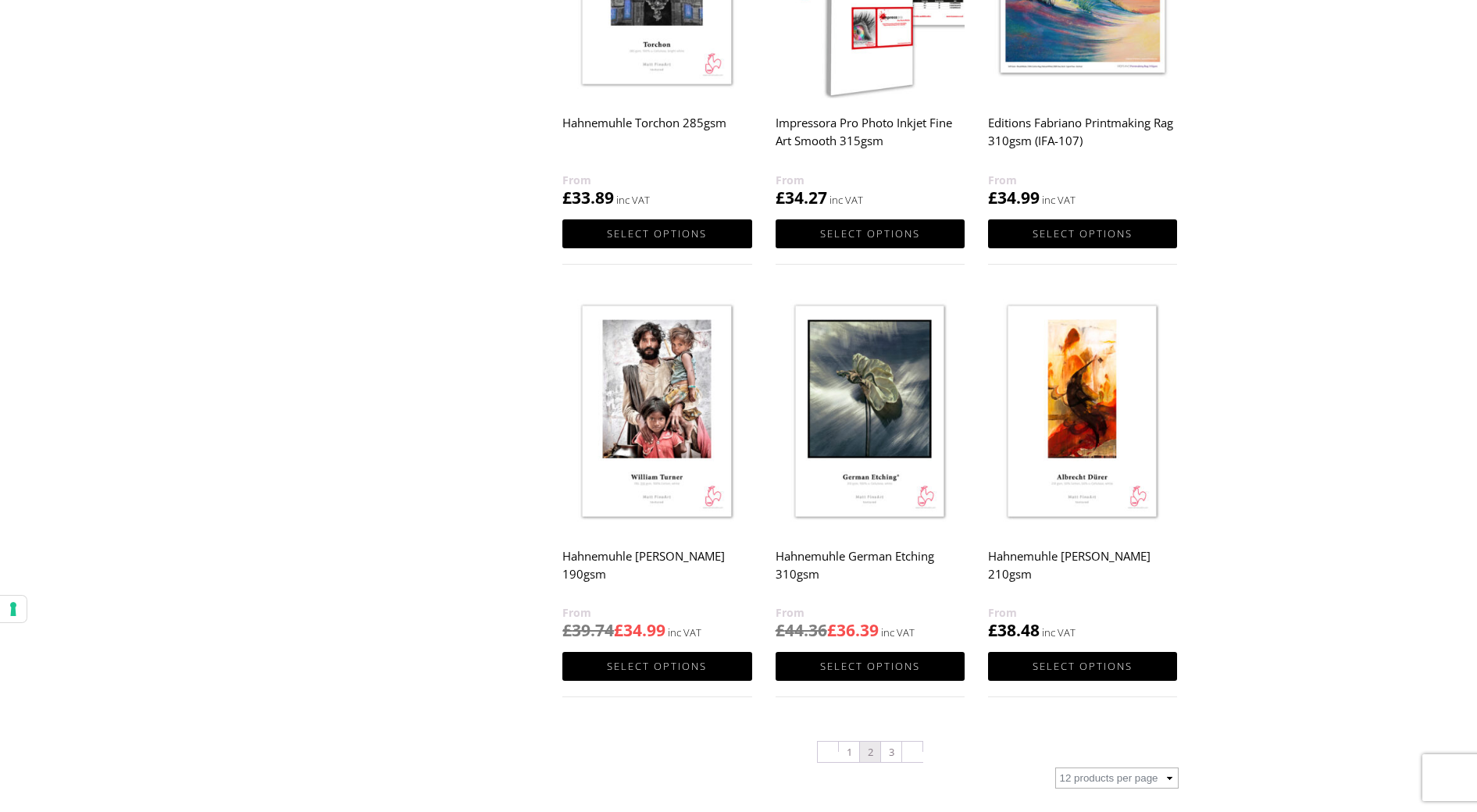
scroll to position [1295, 0]
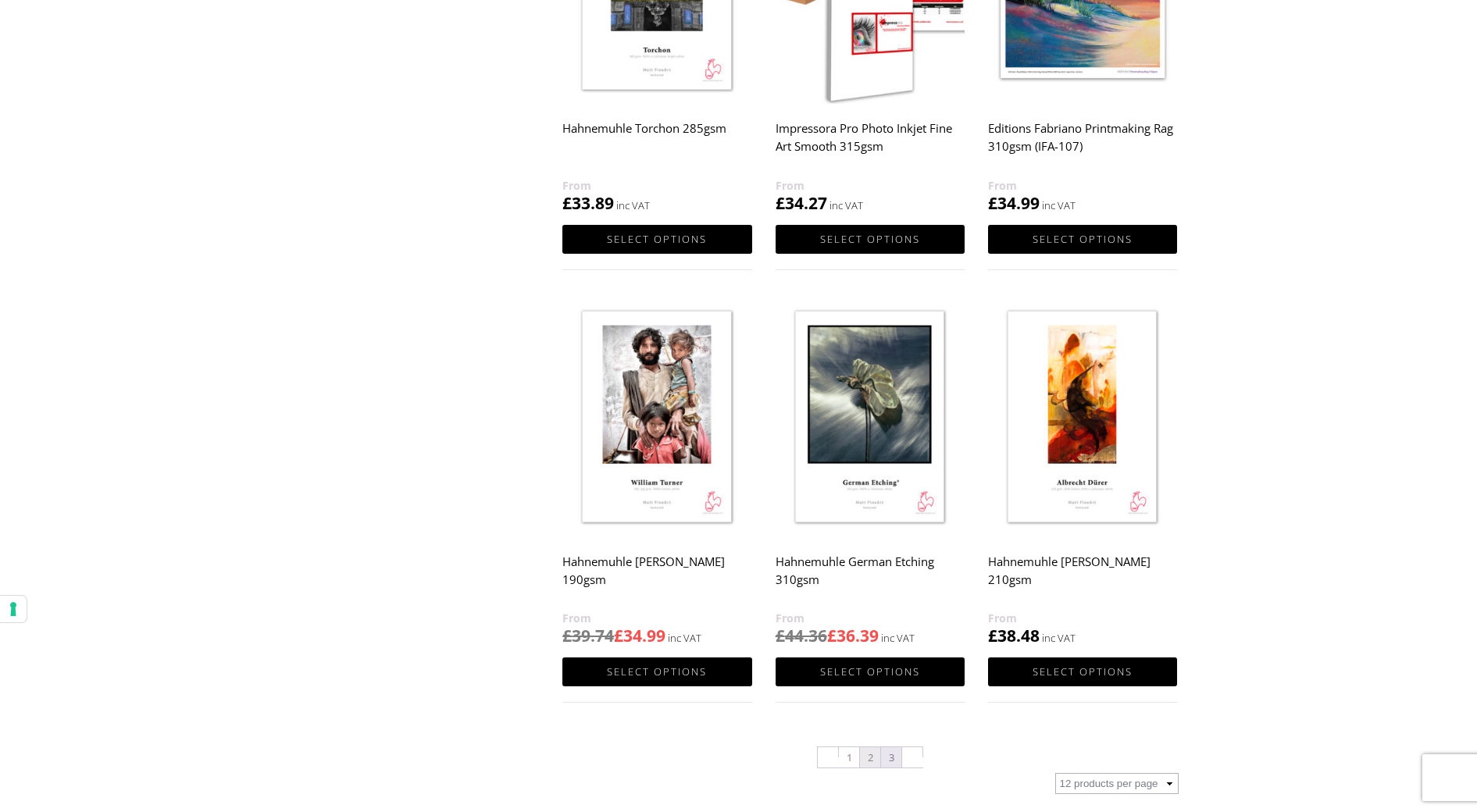
click at [892, 756] on link "3" at bounding box center [891, 757] width 21 height 21
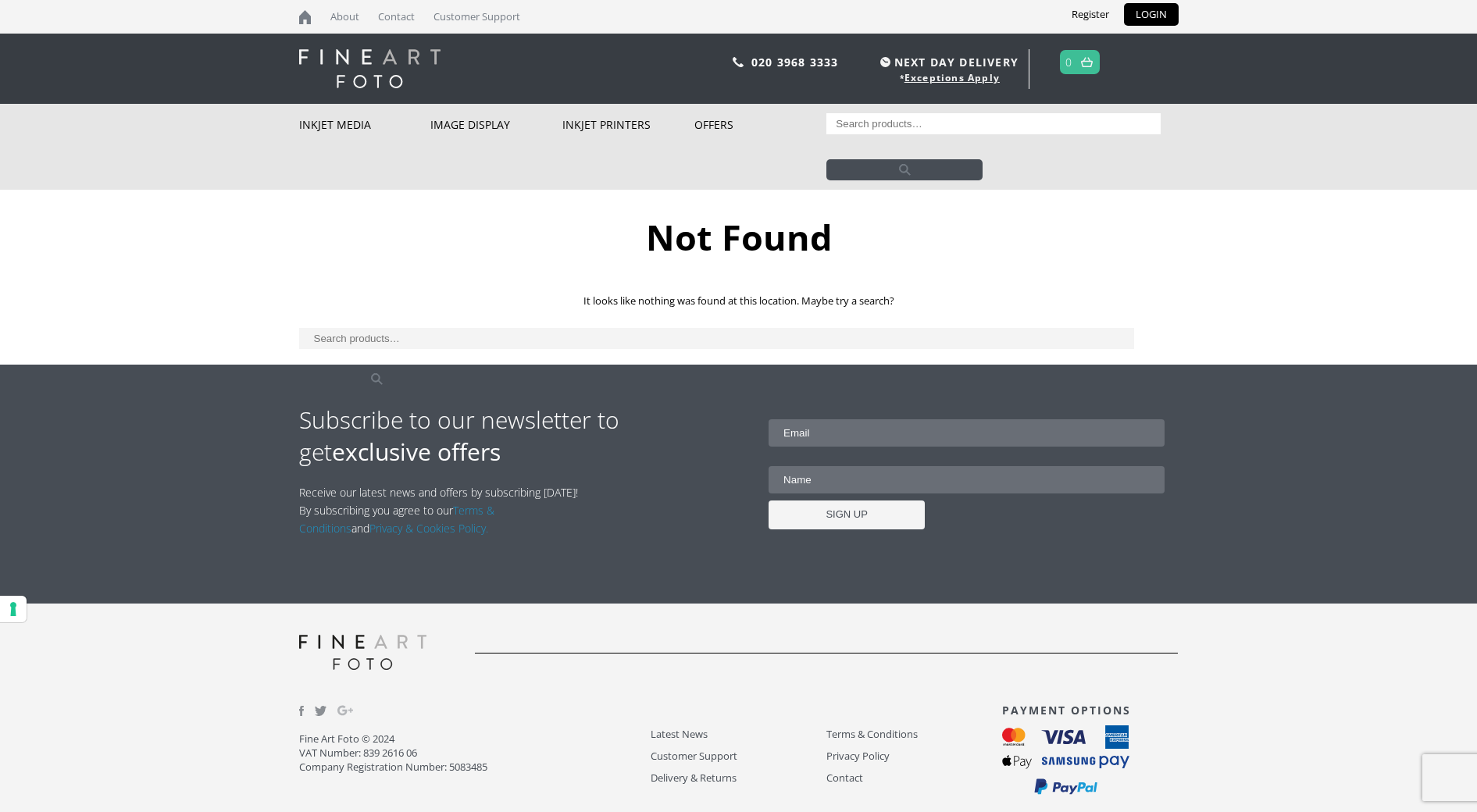
click at [368, 342] on input "Search for:" at bounding box center [717, 338] width 836 height 21
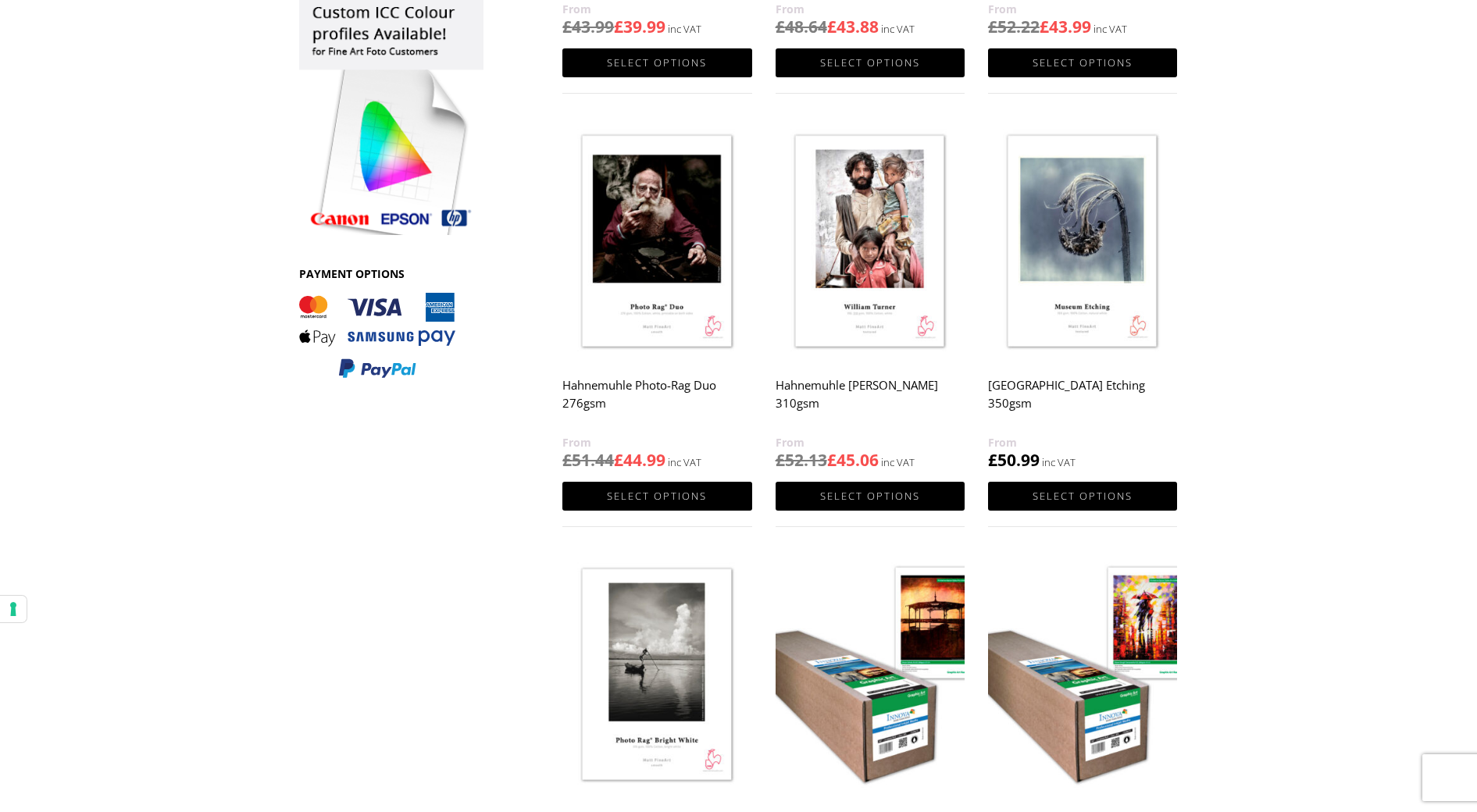
scroll to position [607, 0]
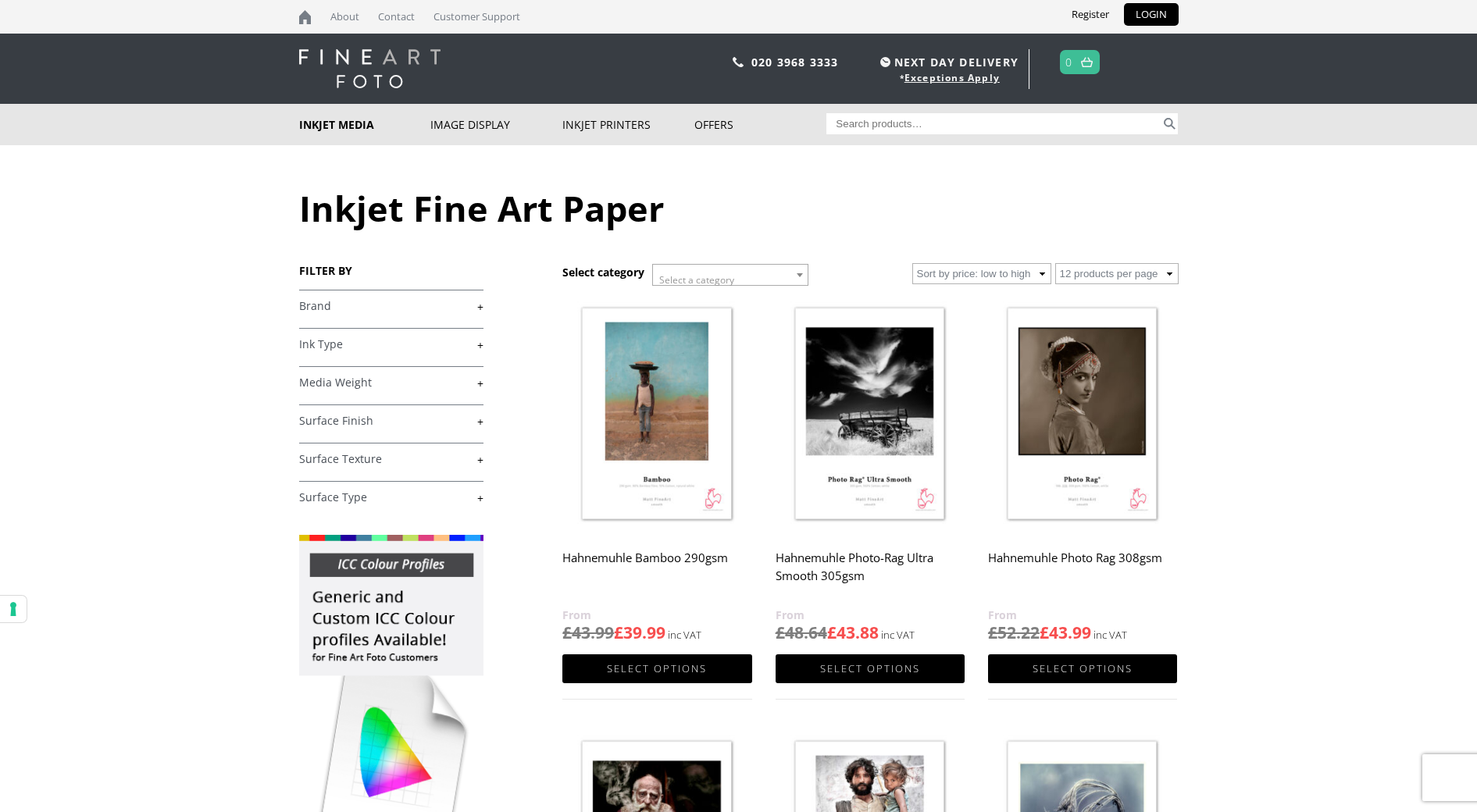
scroll to position [0, 0]
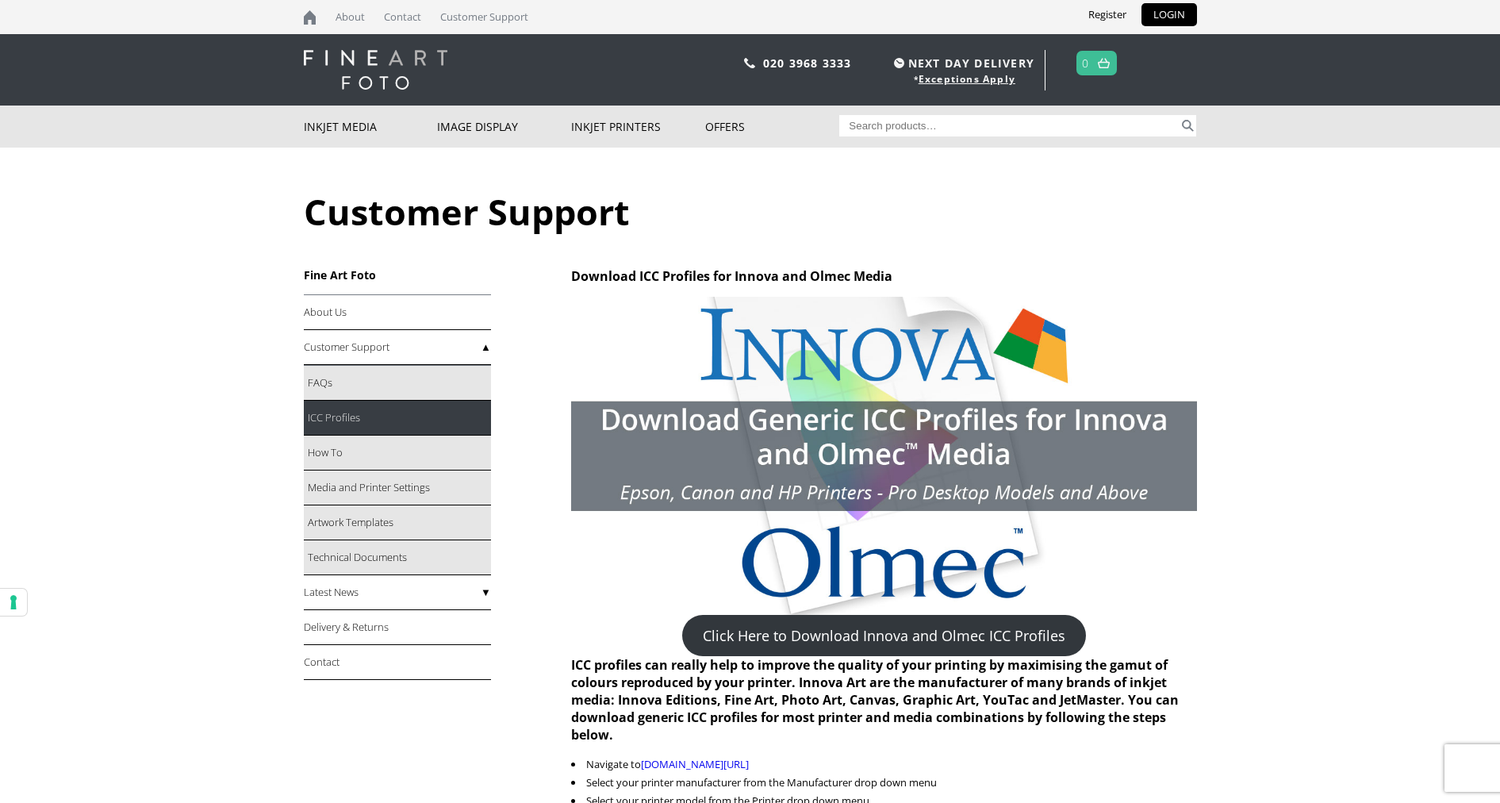
click at [368, 416] on link "ICC Profiles" at bounding box center [397, 417] width 187 height 35
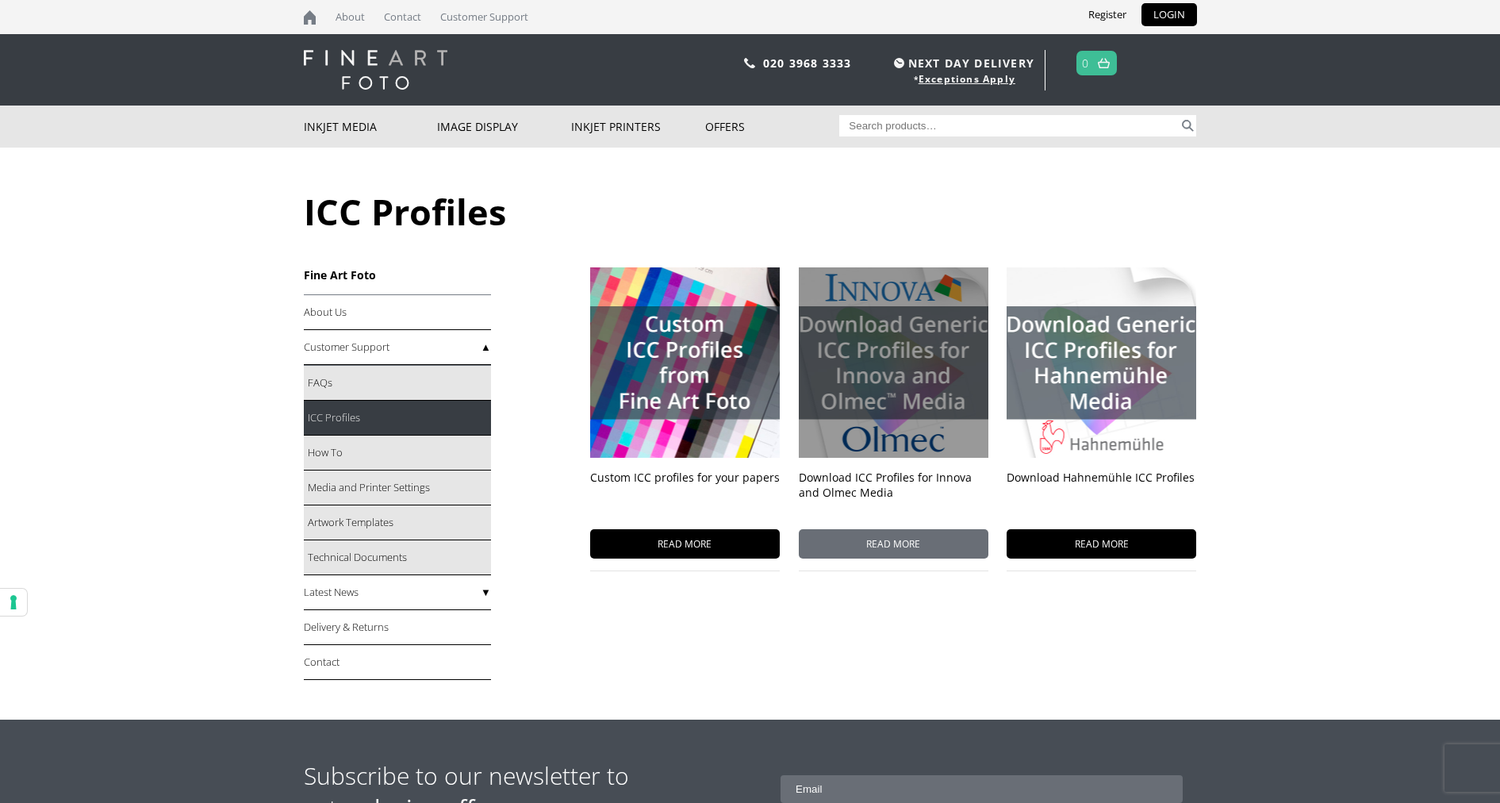
click at [900, 547] on span "READ MORE" at bounding box center [894, 543] width 190 height 29
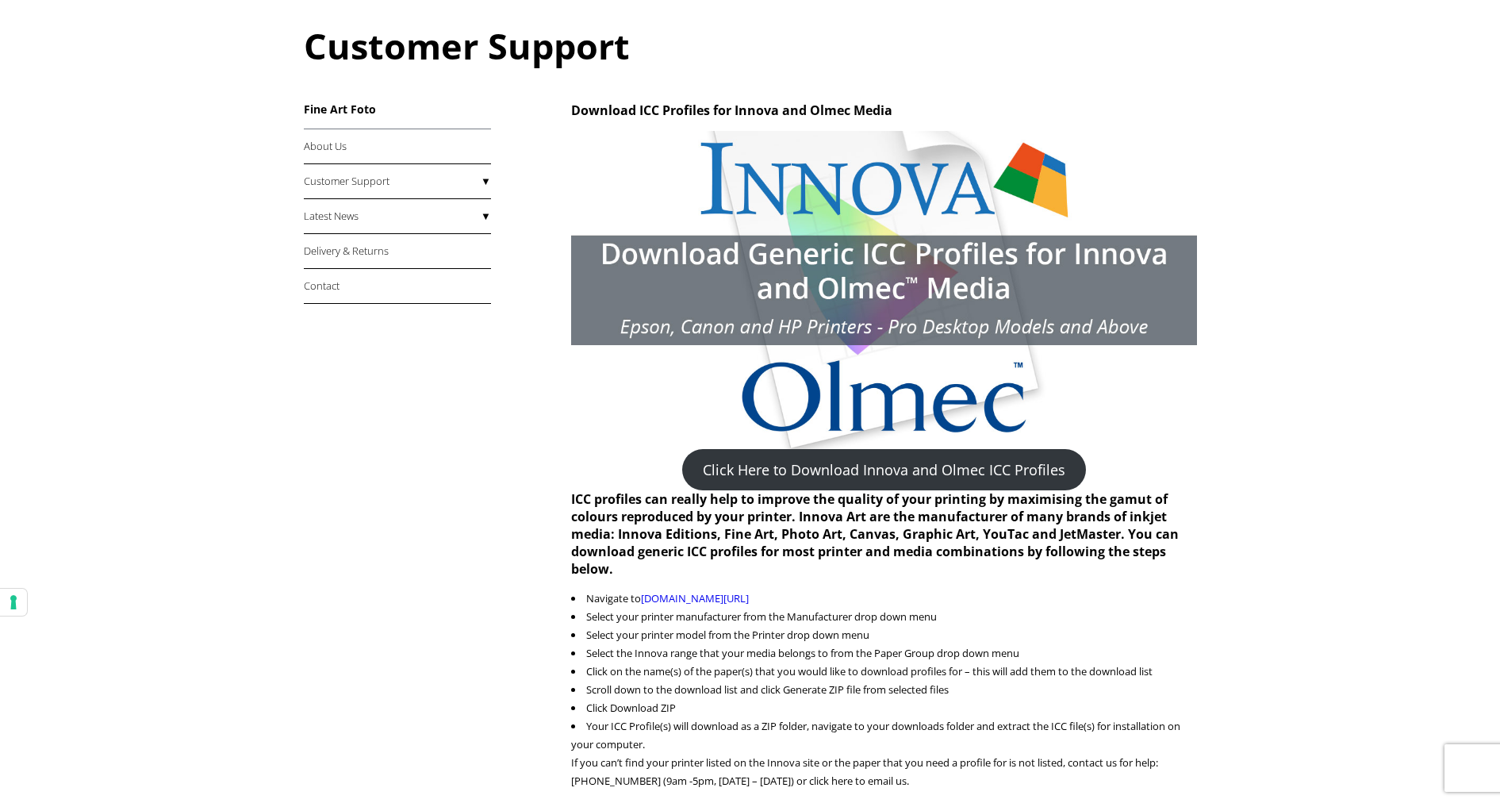
scroll to position [173, 0]
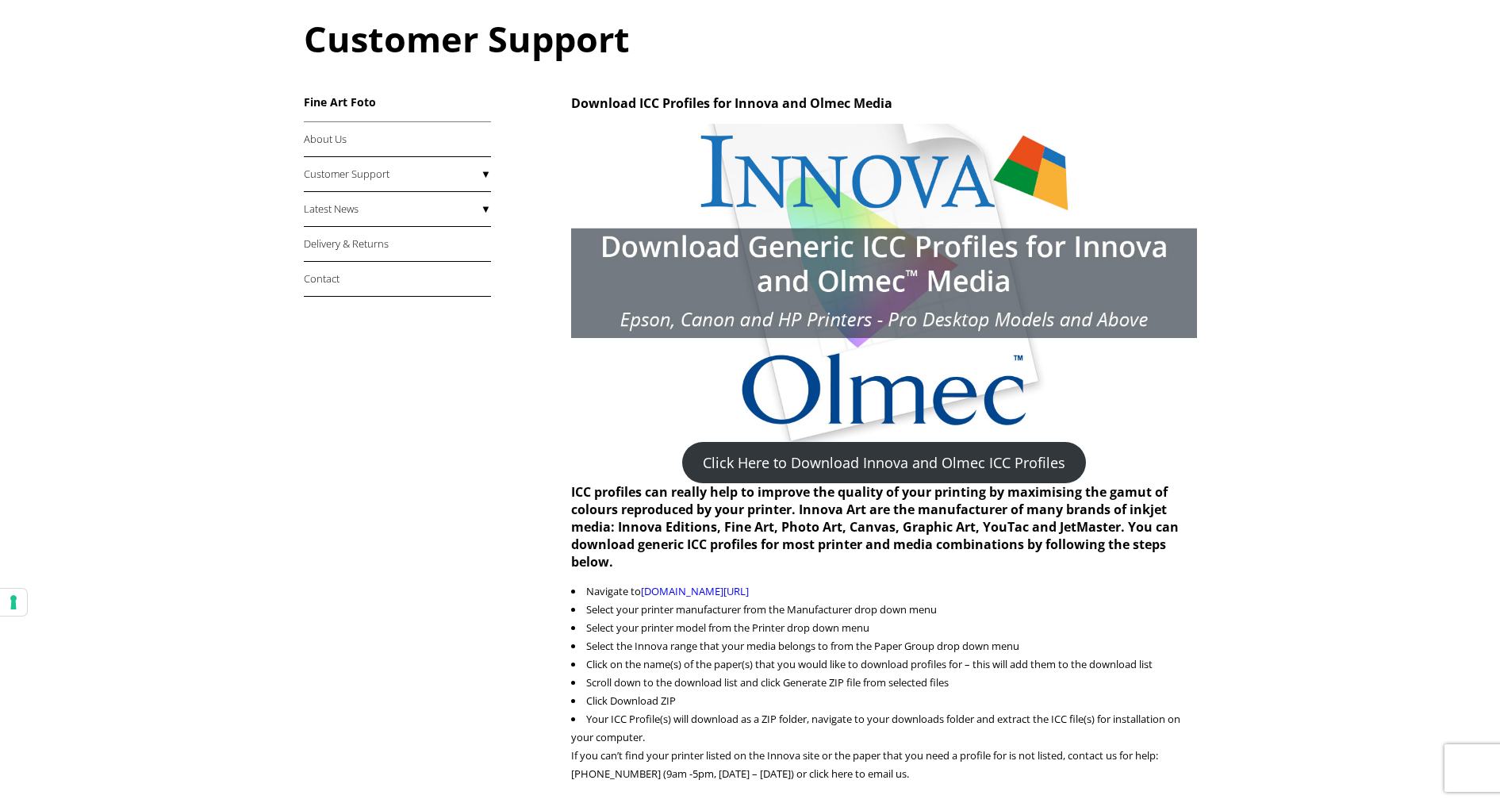
click at [916, 458] on link "Click Here to Download Innova and Olmec ICC Profiles" at bounding box center [884, 462] width 404 height 41
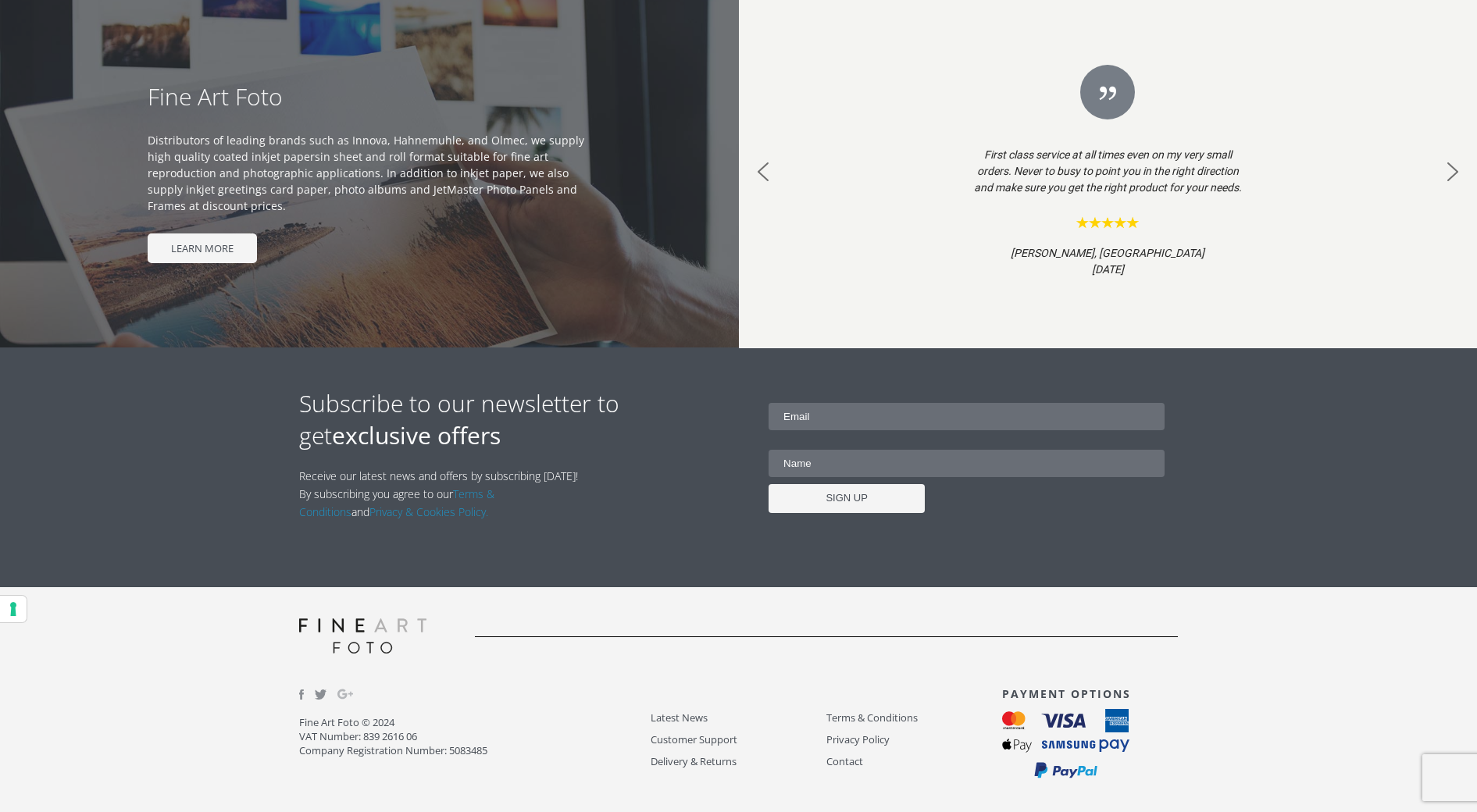
scroll to position [1491, 0]
click at [884, 415] on input "paul@pauldebois.com" at bounding box center [966, 417] width 396 height 28
type input "paul@pauldebois.co.uk"
type input "Paul Debois"
click at [699, 477] on div "Subscribe to our newsletter to get exclusive offers Receive our latest news and…" at bounding box center [519, 462] width 439 height 149
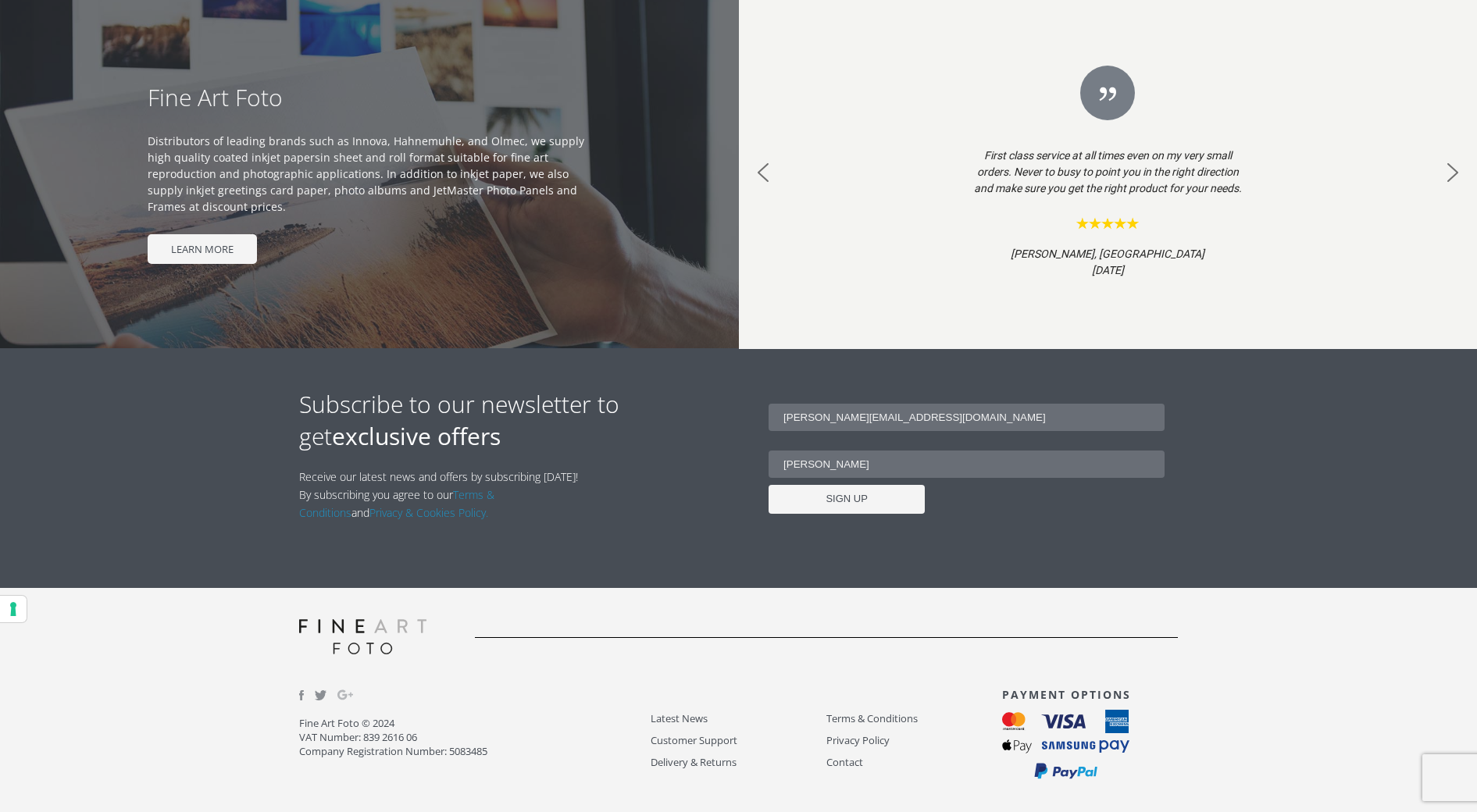
drag, startPoint x: 885, startPoint y: 414, endPoint x: 754, endPoint y: 406, distance: 131.2
click at [750, 403] on div "paul@pauldebois.co.uk Paul Debois SIGN UP Δ" at bounding box center [958, 468] width 439 height 160
click at [851, 761] on link "Contact" at bounding box center [914, 762] width 175 height 18
click at [850, 757] on link "Contact" at bounding box center [914, 762] width 175 height 18
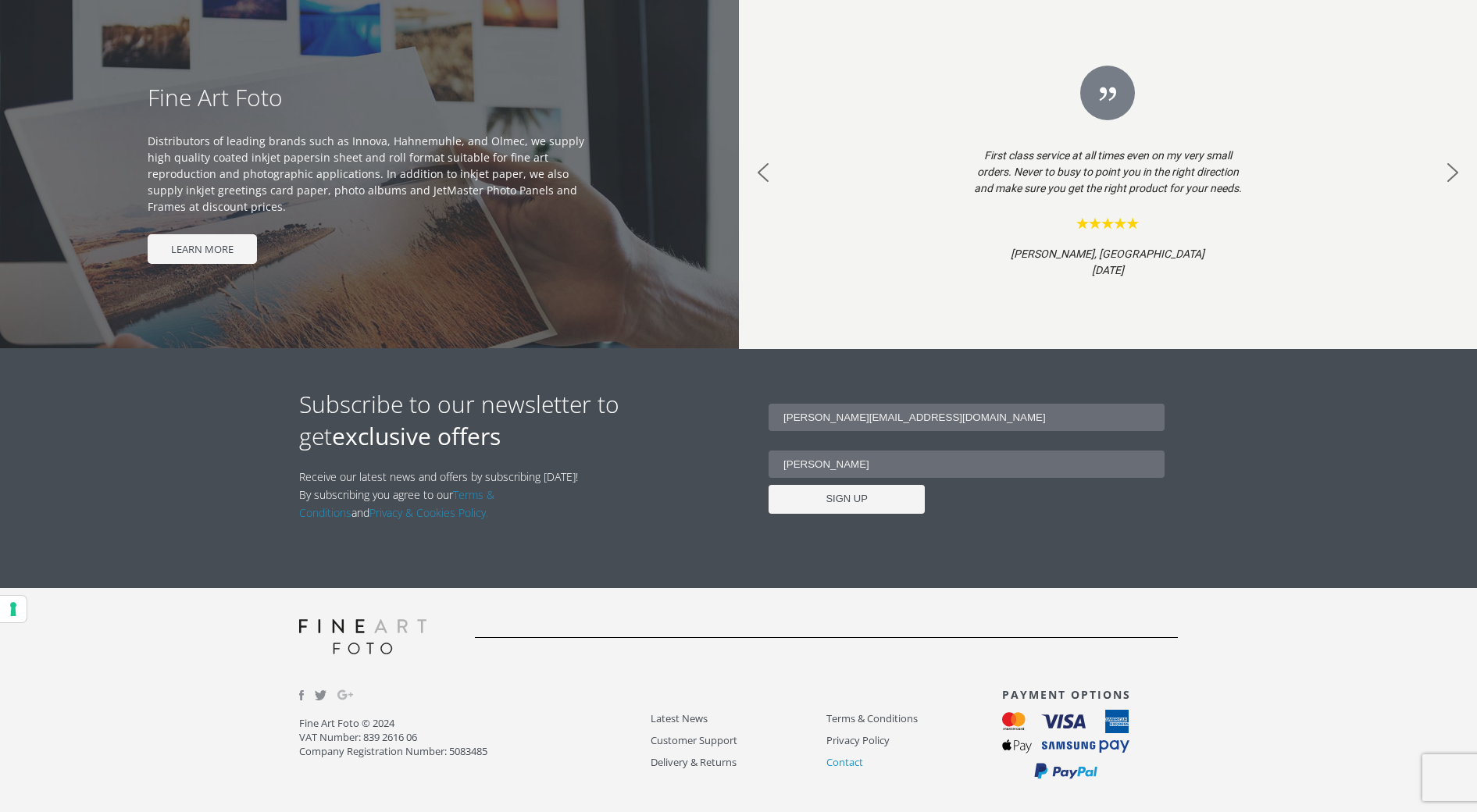
click at [850, 757] on link "Contact" at bounding box center [914, 762] width 175 height 18
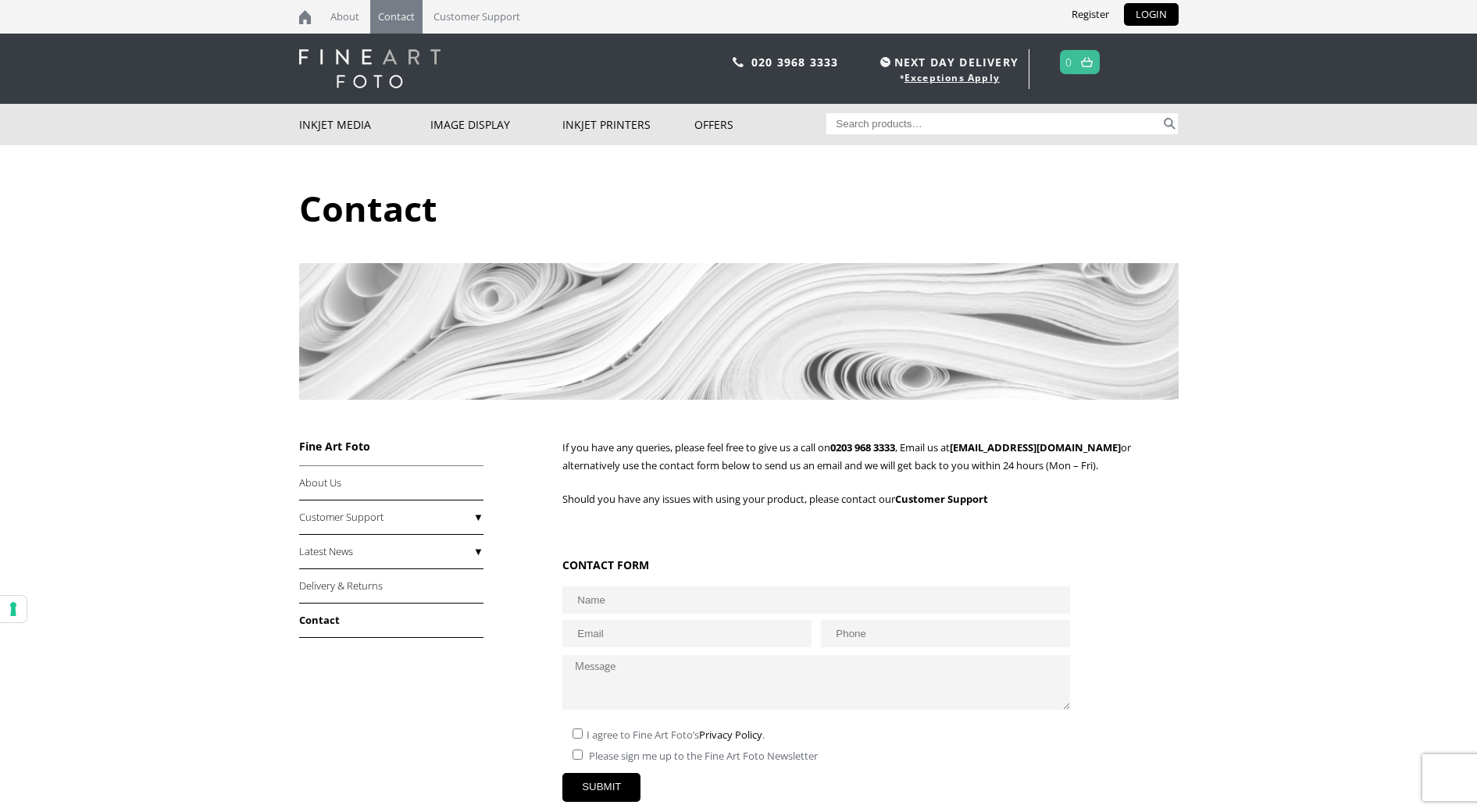
paste input "[PERSON_NAME][EMAIL_ADDRESS][DOMAIN_NAME]"
type input "[PERSON_NAME][EMAIL_ADDRESS][DOMAIN_NAME]"
click at [636, 598] on input "text" at bounding box center [815, 600] width 507 height 28
type input "[PERSON_NAME]"
click at [620, 669] on textarea at bounding box center [815, 682] width 507 height 55
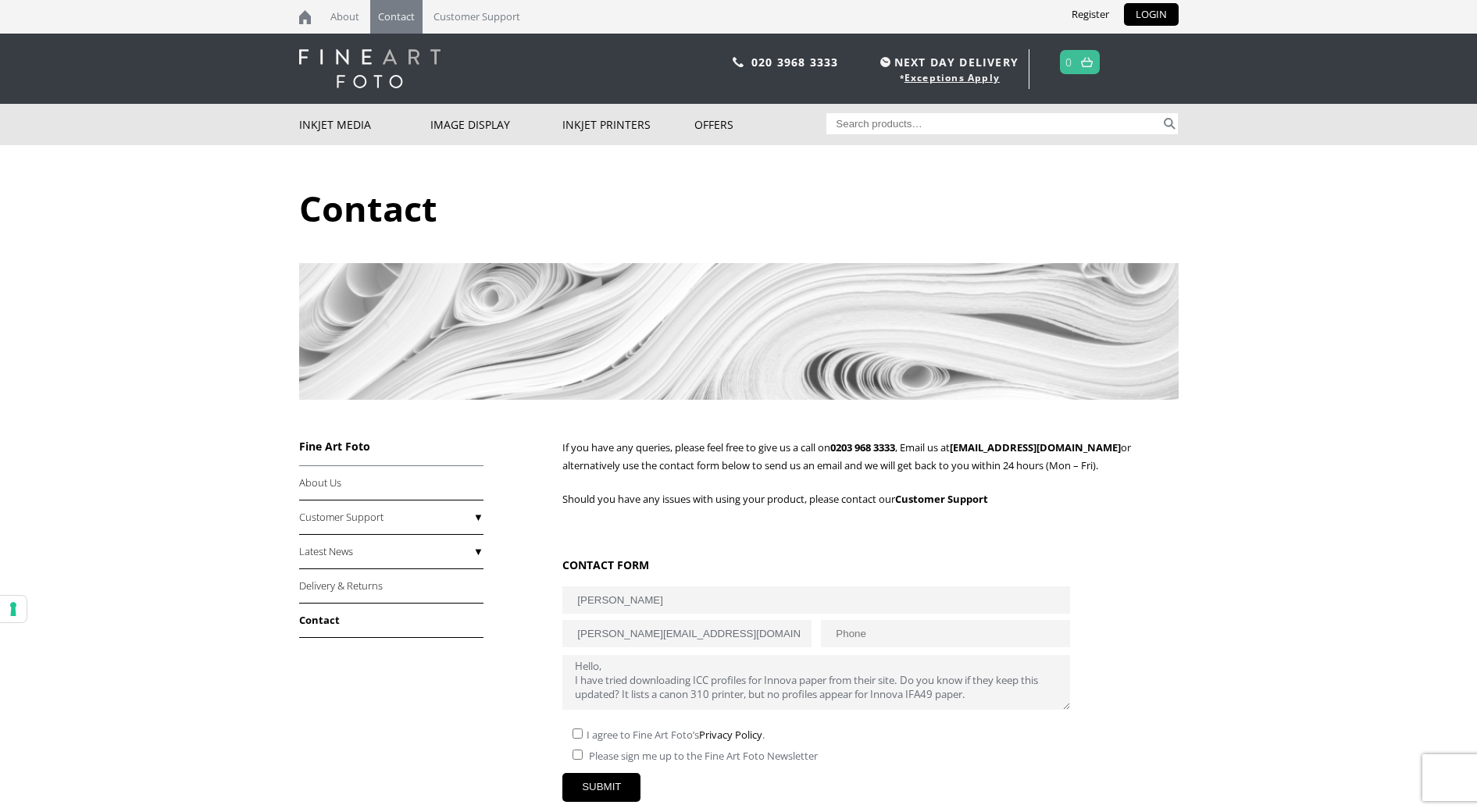
click at [805, 681] on textarea "Hello, I have tried downloading ICC profiles for Innova paper from their site. …" at bounding box center [815, 682] width 507 height 55
drag, startPoint x: 864, startPoint y: 685, endPoint x: 1130, endPoint y: 759, distance: 276.1
click at [864, 685] on textarea "Hello, I have tried downloading ICC profiles for Innova paper from their site. …" at bounding box center [815, 682] width 507 height 55
type textarea "Hello, I have tried downloading ICC profiles for Innova paper from their site. …"
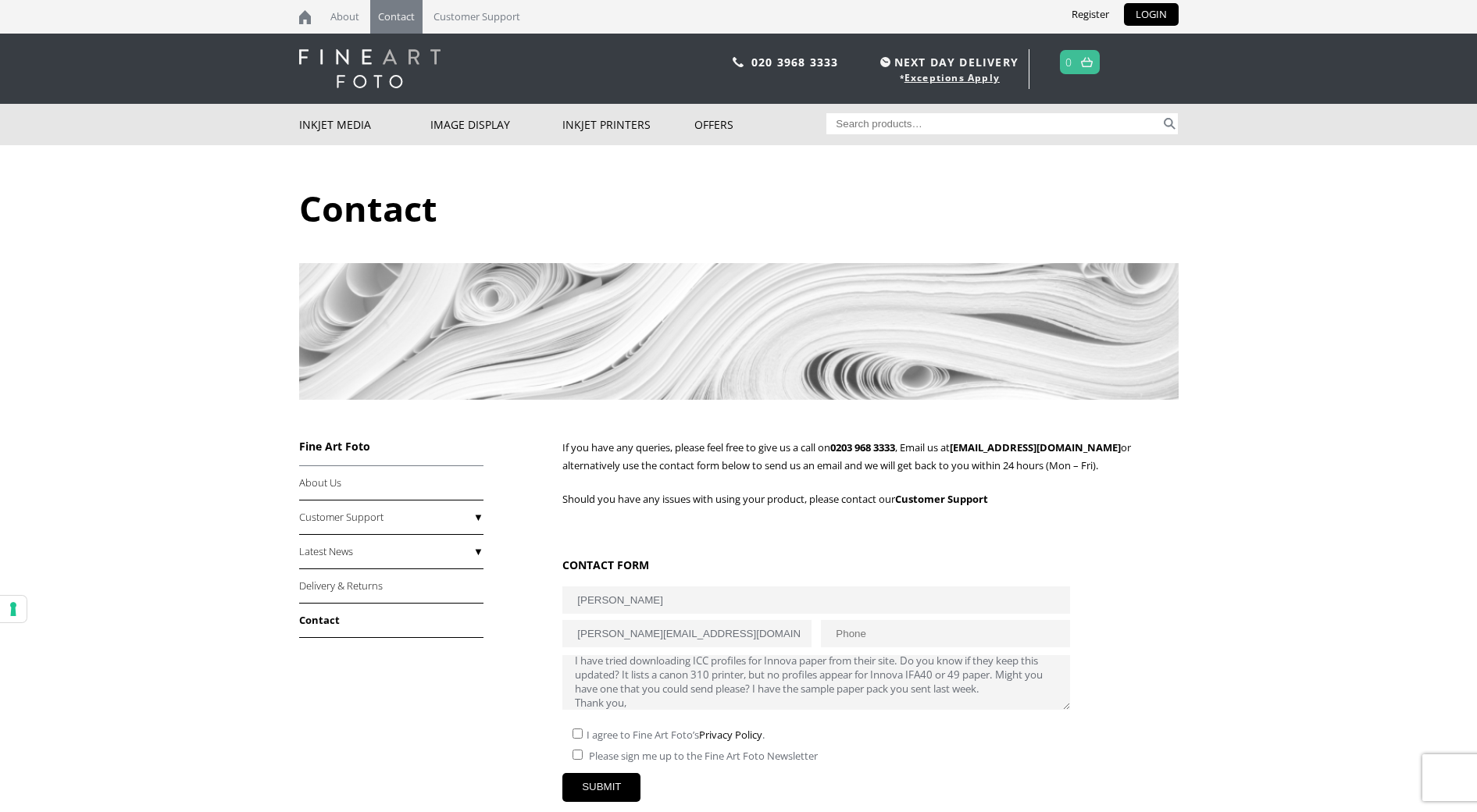
click at [579, 730] on input"] "checkbox" at bounding box center [577, 733] width 10 height 10
checkbox input"] "true"
click at [605, 780] on input "SUBMIT" at bounding box center [601, 786] width 78 height 29
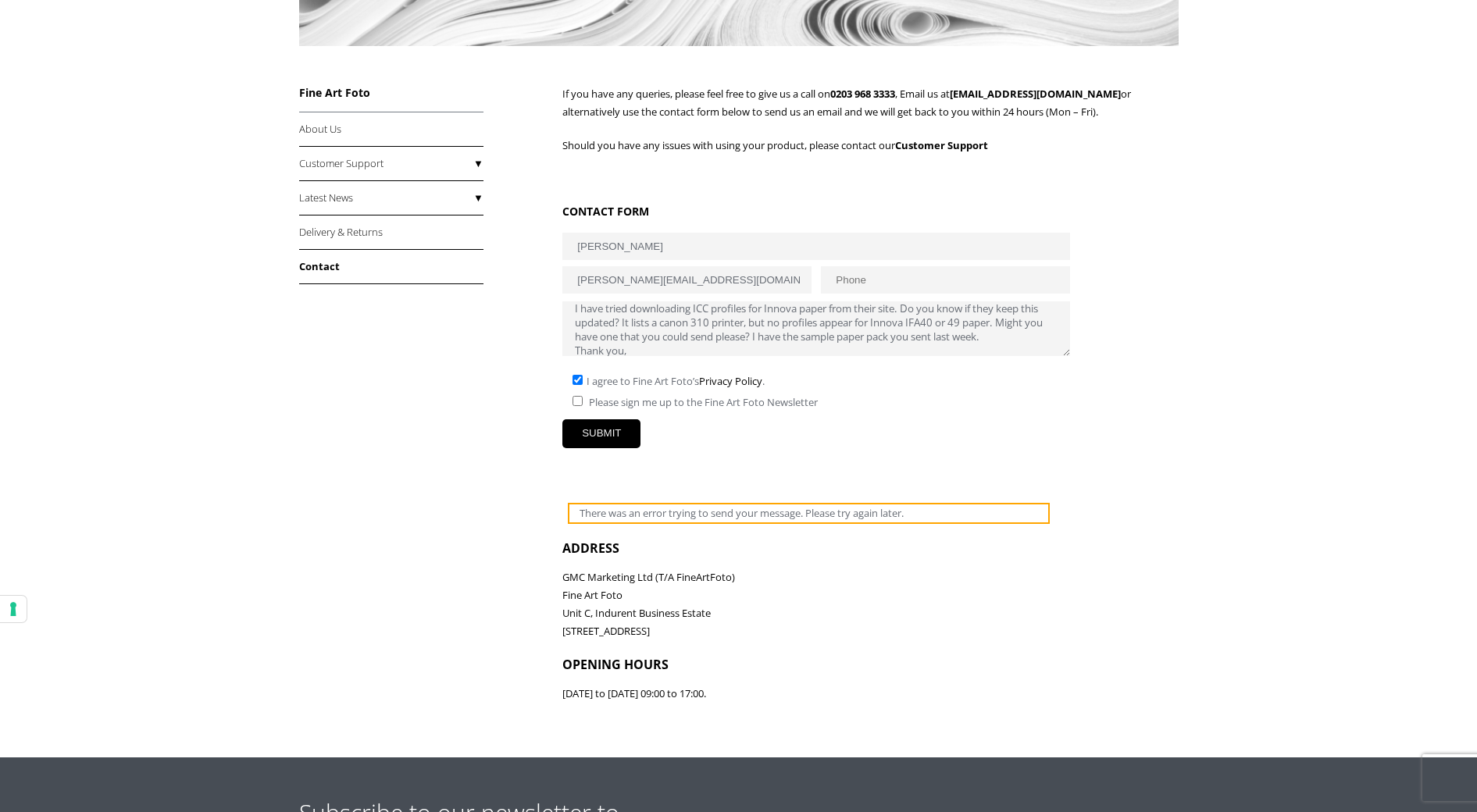
scroll to position [24, 0]
drag, startPoint x: 575, startPoint y: 307, endPoint x: 811, endPoint y: 354, distance: 240.6
click at [811, 354] on span "Hello, I have tried downloading ICC profiles for Innova paper from their site. …" at bounding box center [815, 359] width 507 height 14
click at [1430, 434] on body "NEXT DAY DELIVERY * Exceptions Apply About Contact Customer Support Register LO…" at bounding box center [738, 52] width 1477 height 812
click at [611, 420] on input "SUBMIT" at bounding box center [601, 433] width 78 height 29
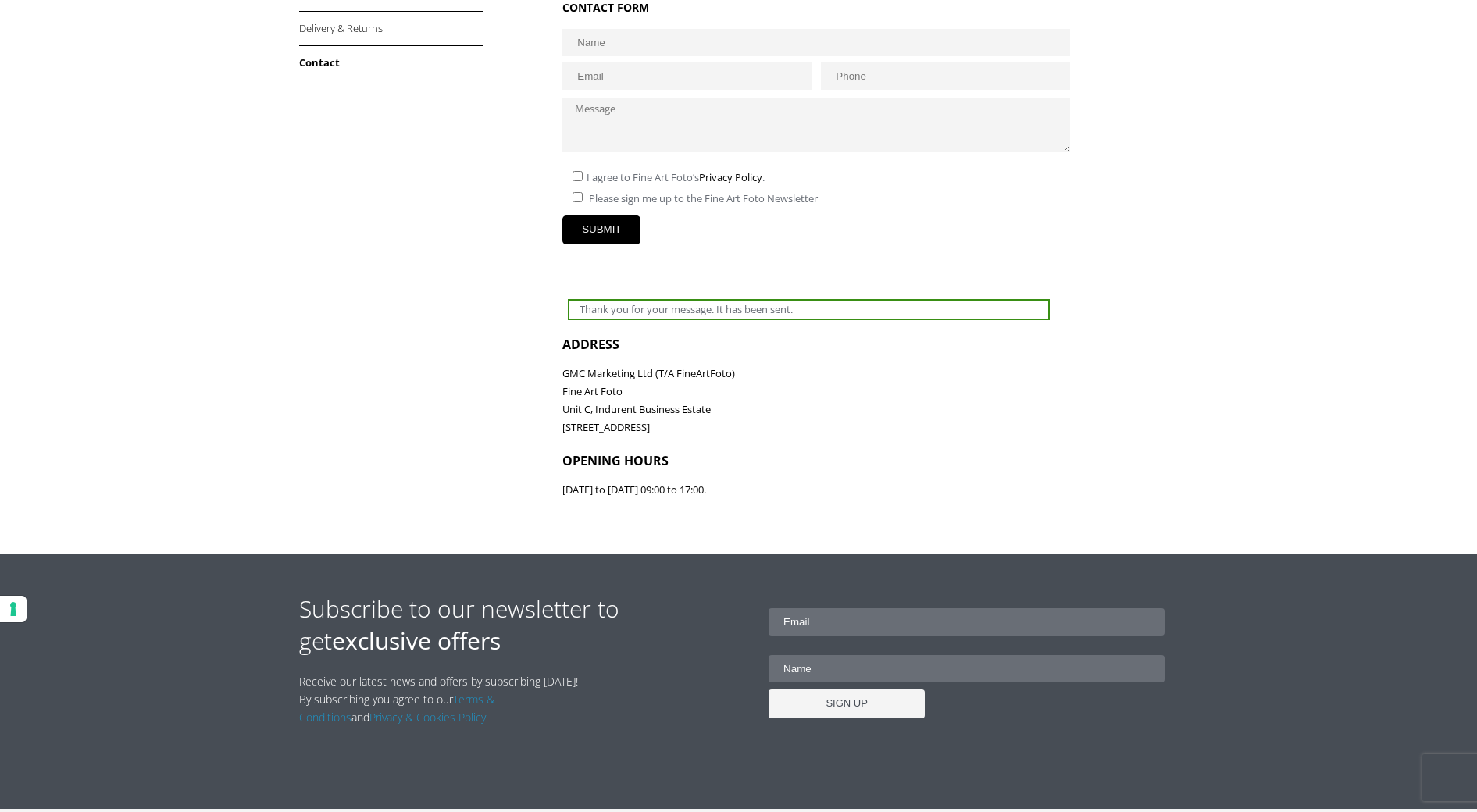
scroll to position [557, 0]
